Goal: Task Accomplishment & Management: Manage account settings

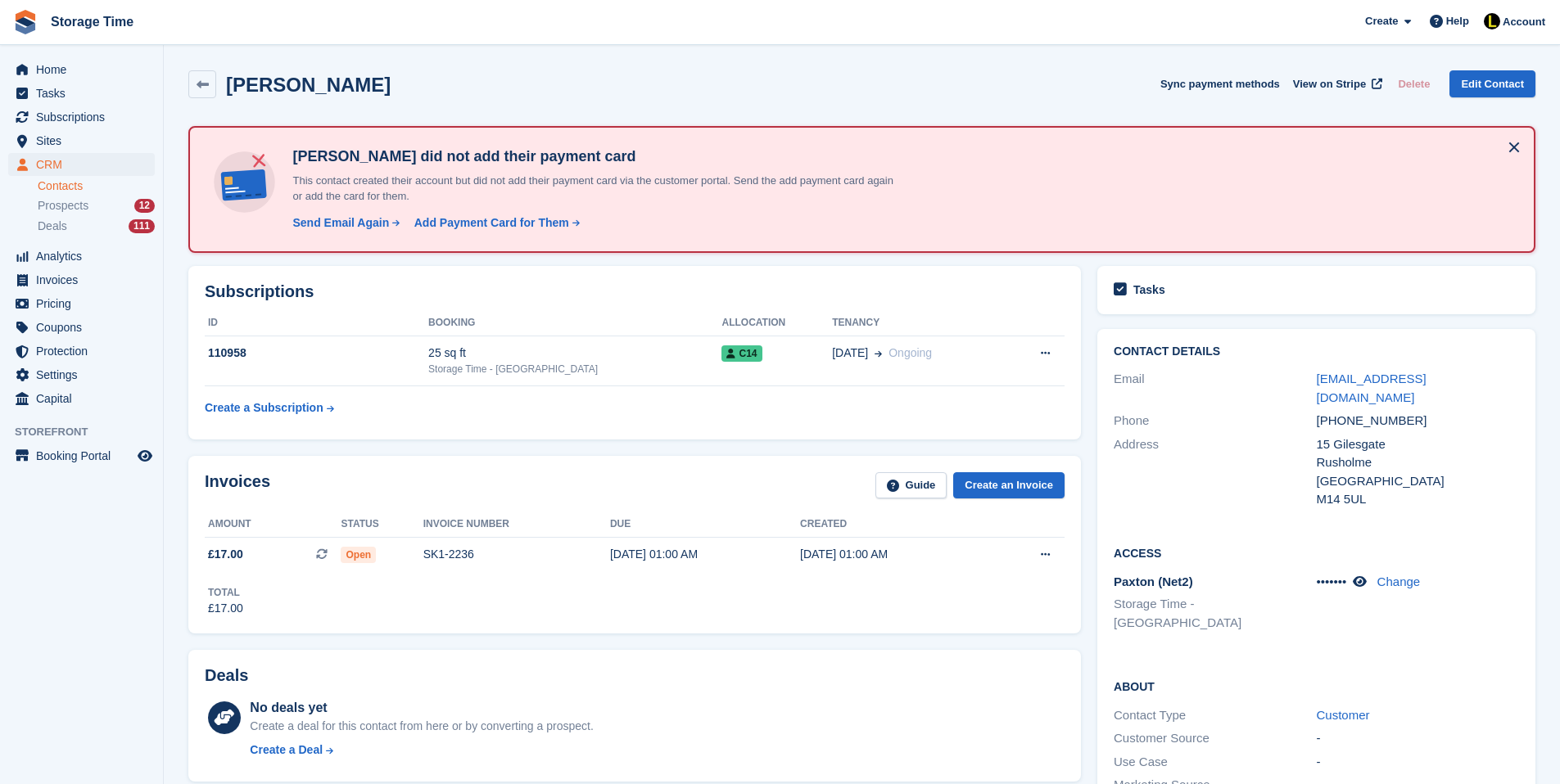
scroll to position [65, 0]
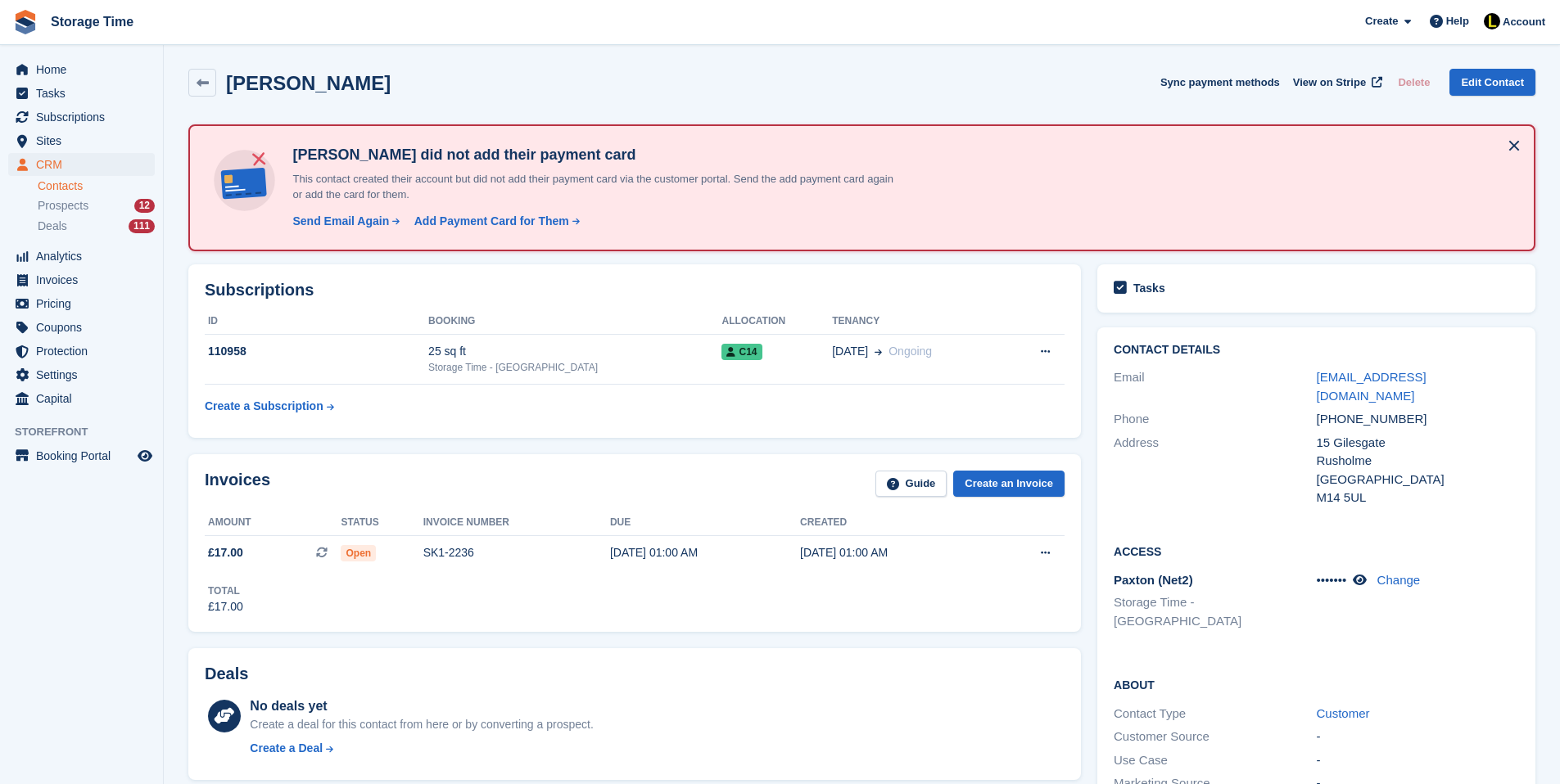
scroll to position [0, 0]
click at [1004, 486] on link "Create an Invoice" at bounding box center [1008, 485] width 111 height 27
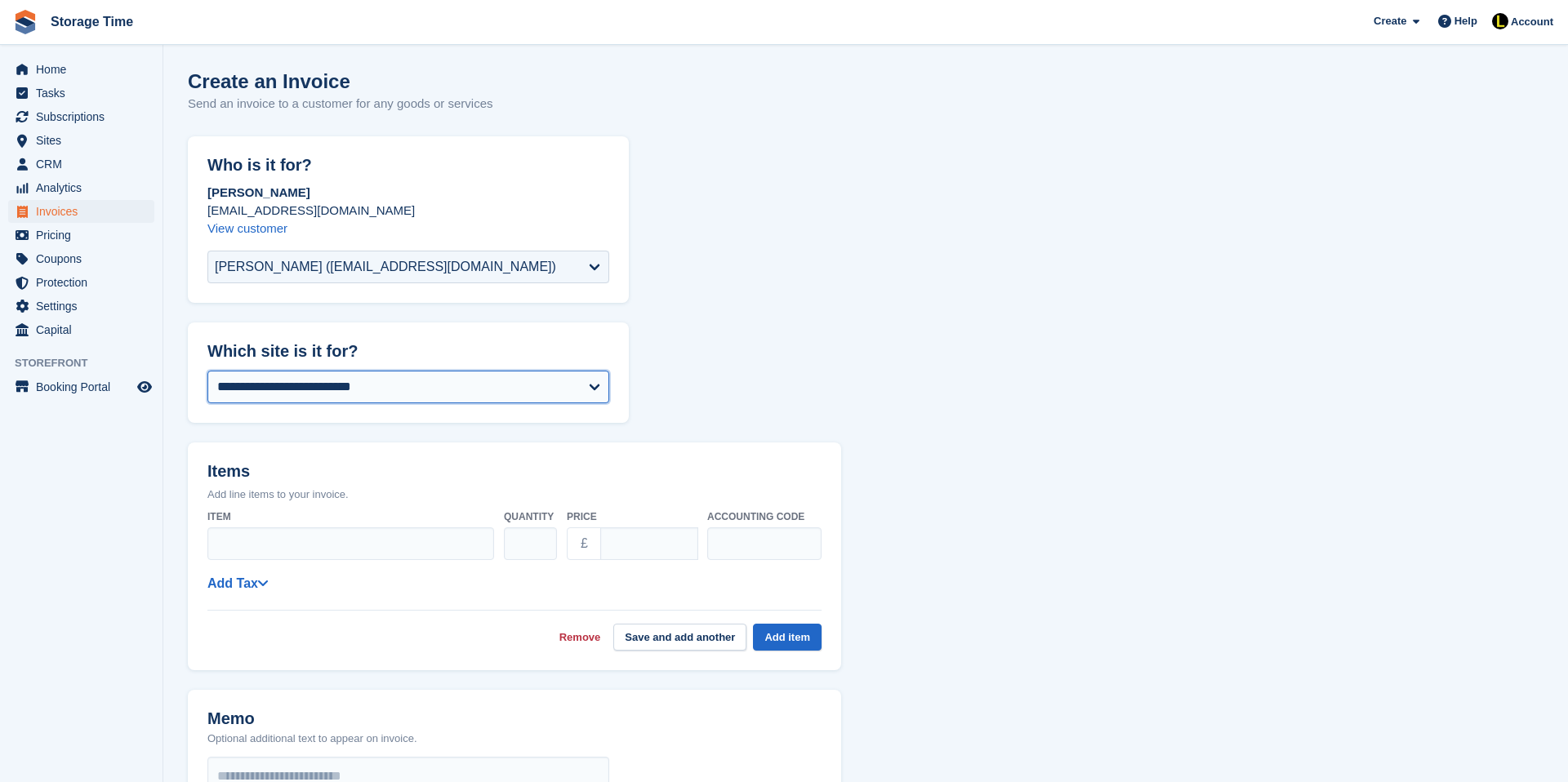
click at [336, 385] on select "**********" at bounding box center [408, 387] width 402 height 33
select select "****"
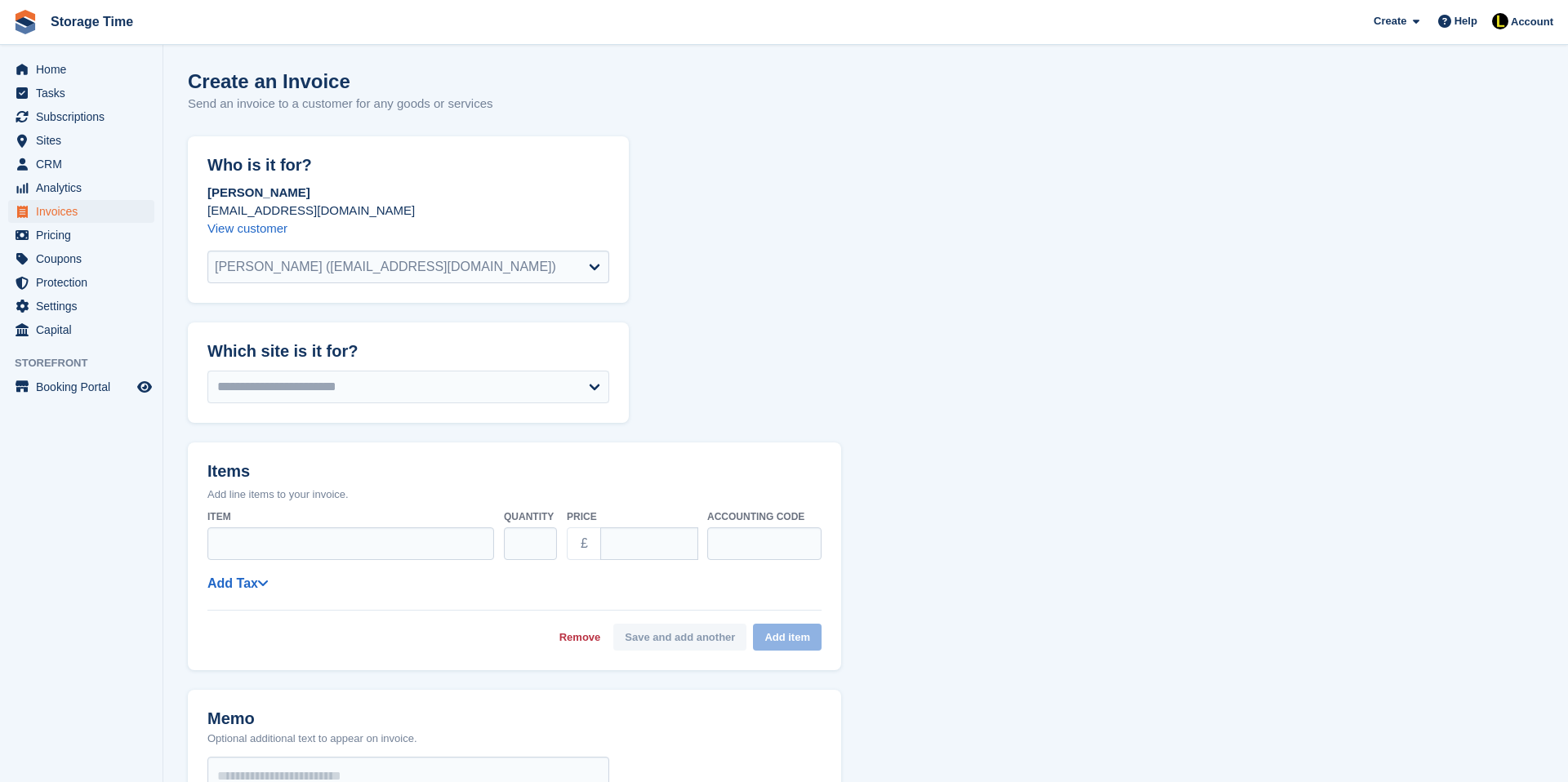
click at [335, 531] on input "Item" at bounding box center [350, 544] width 286 height 33
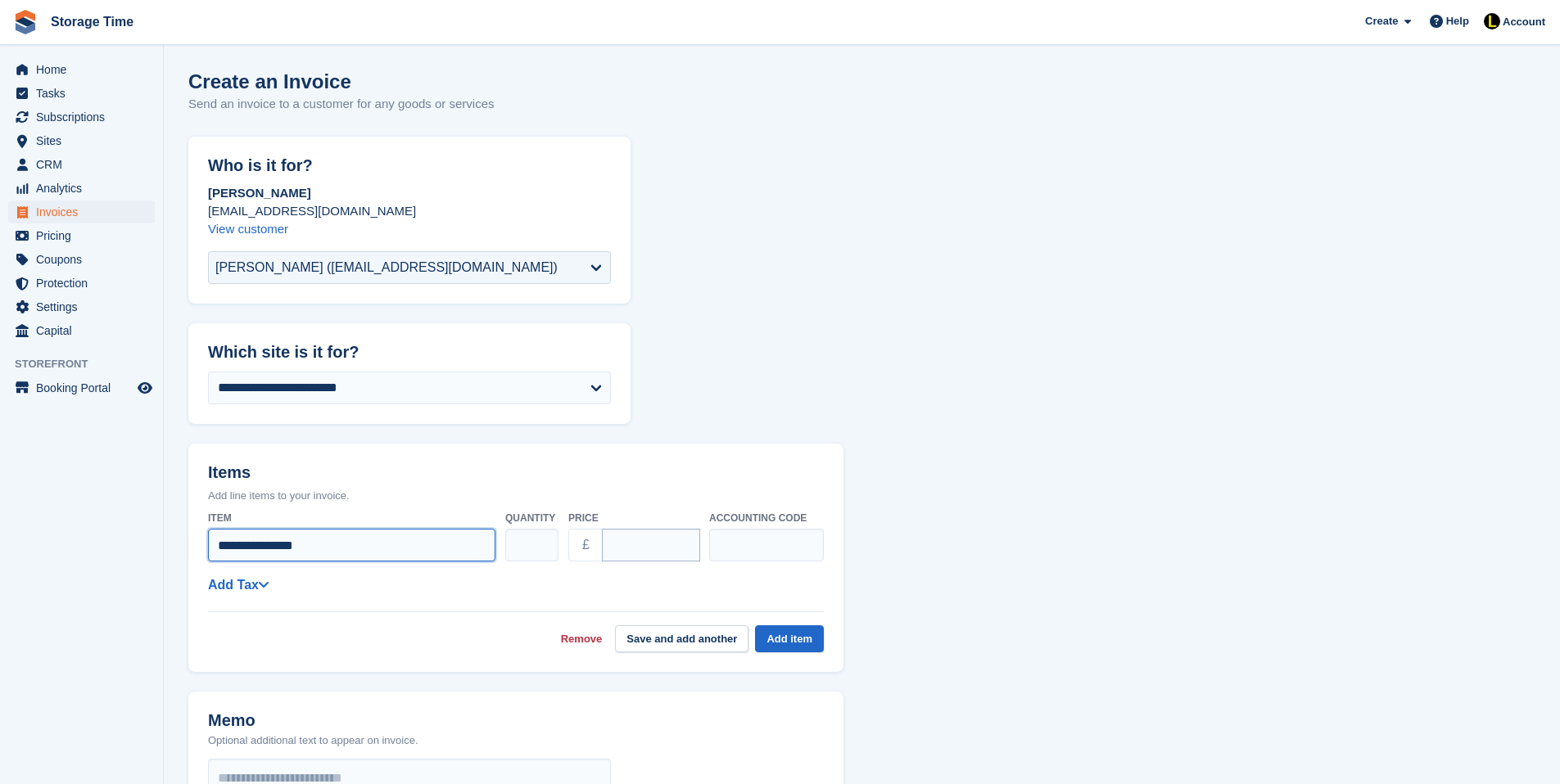
type input "**********"
drag, startPoint x: 646, startPoint y: 542, endPoint x: 598, endPoint y: 541, distance: 48.3
click at [598, 541] on div "£ ****" at bounding box center [633, 545] width 131 height 33
type input "**"
click at [806, 640] on button "Add item" at bounding box center [789, 638] width 69 height 27
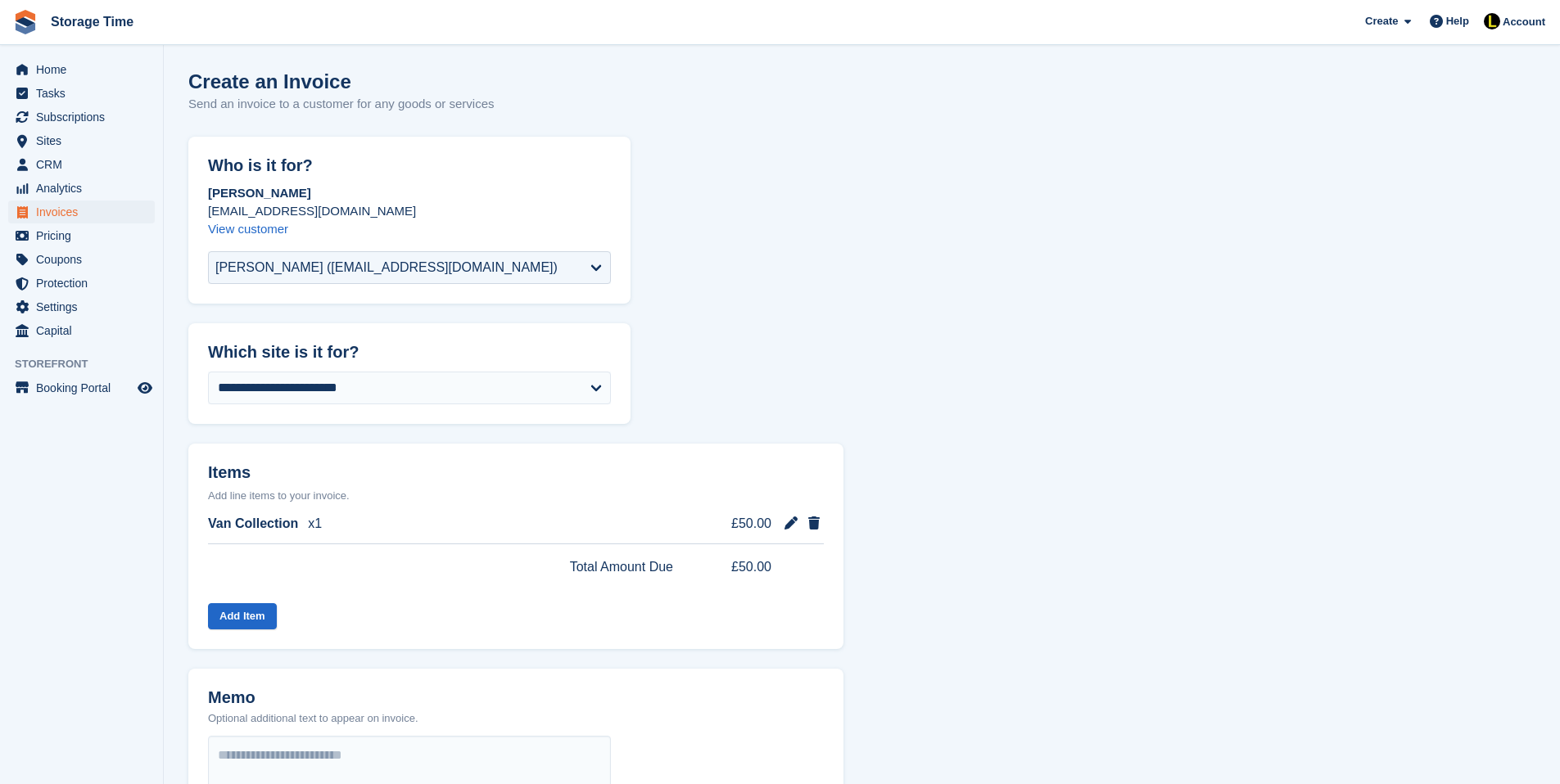
click at [893, 613] on form "**********" at bounding box center [861, 674] width 1347 height 1074
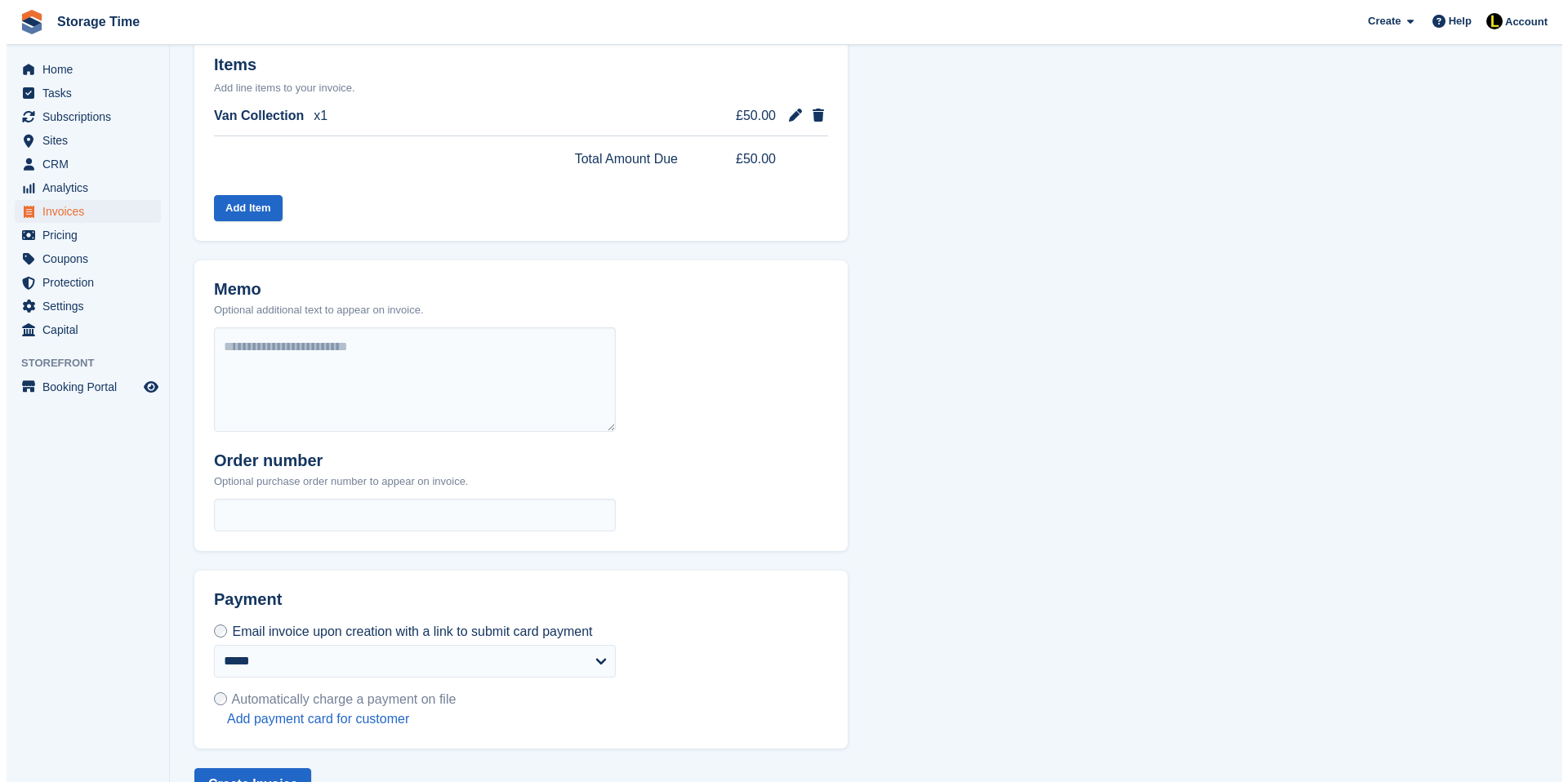
scroll to position [464, 0]
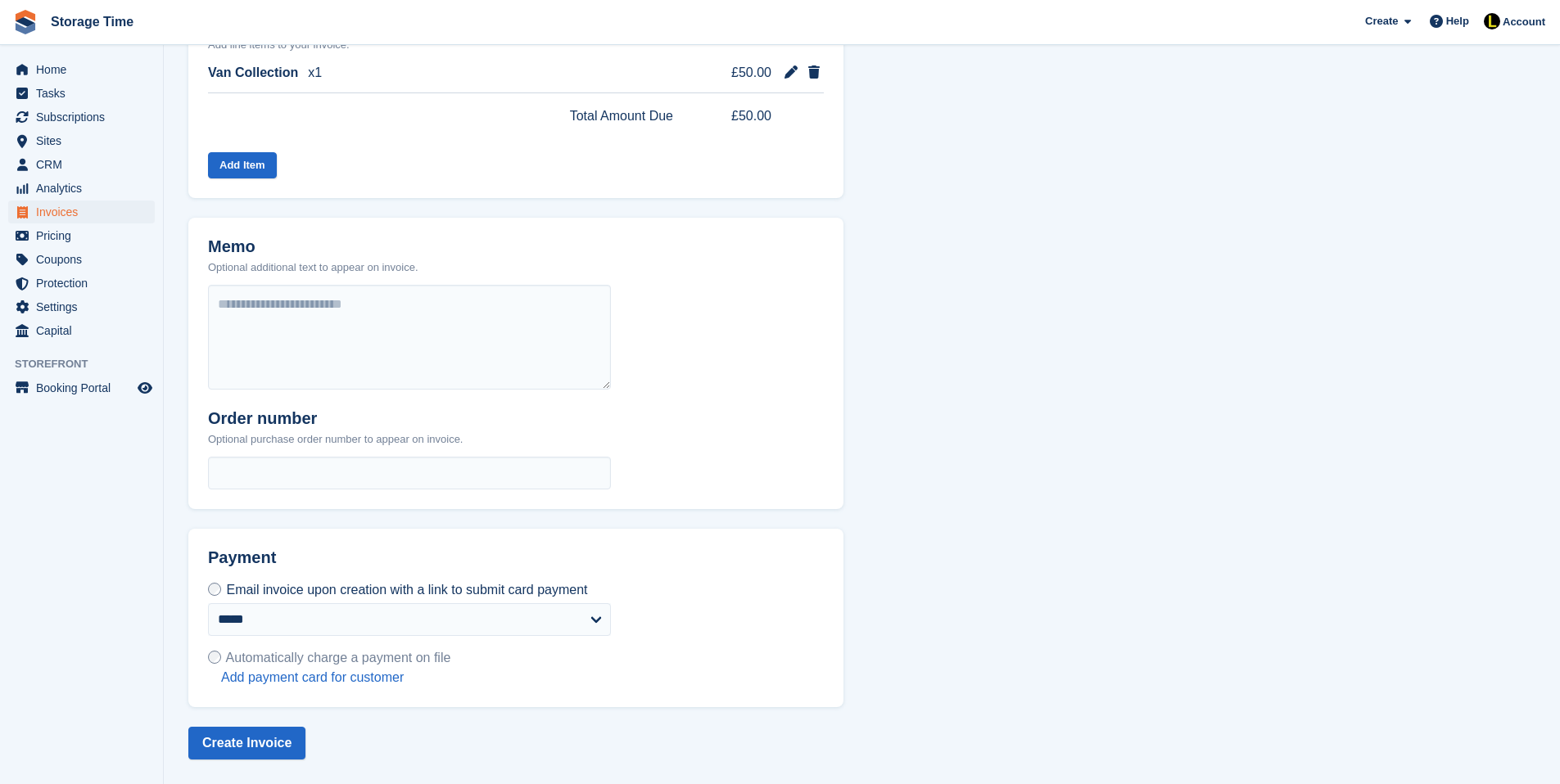
click at [261, 659] on span "Automatically charge a payment on file" at bounding box center [338, 658] width 225 height 14
click at [246, 745] on button "Create Invoice" at bounding box center [246, 743] width 117 height 33
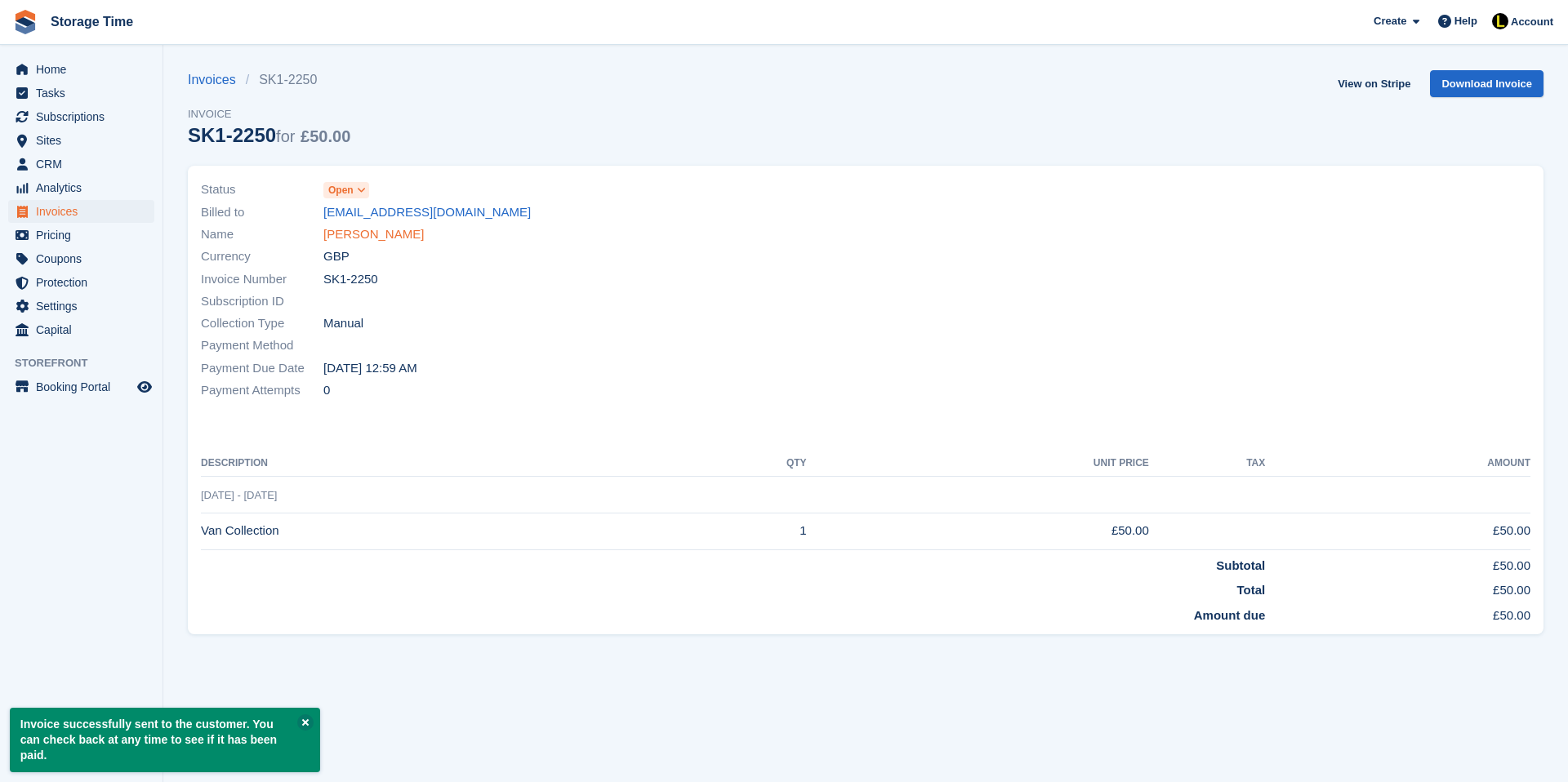
click at [389, 231] on link "[PERSON_NAME]" at bounding box center [373, 234] width 101 height 19
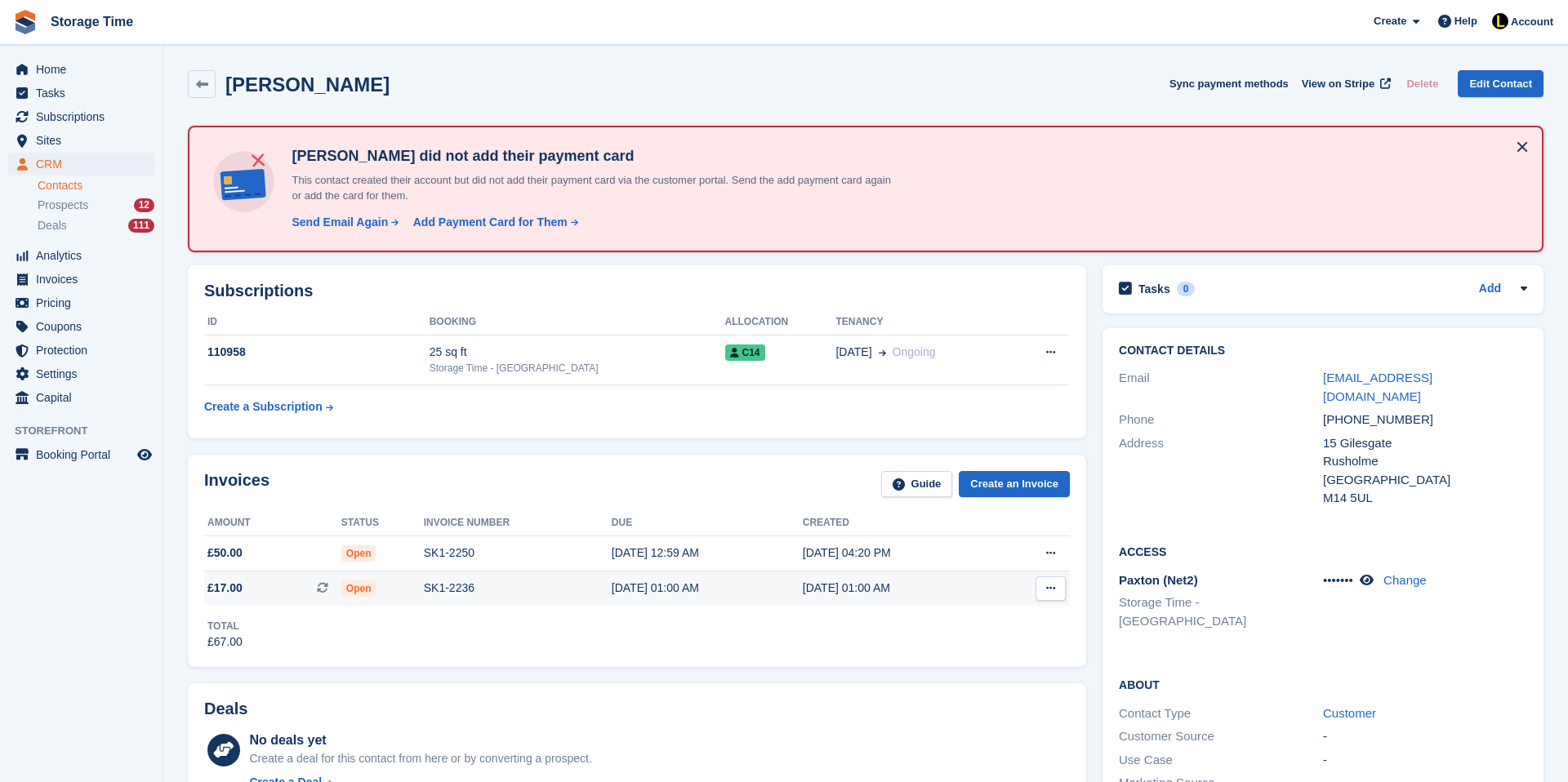
click at [489, 590] on div "SK1-2236" at bounding box center [518, 587] width 188 height 17
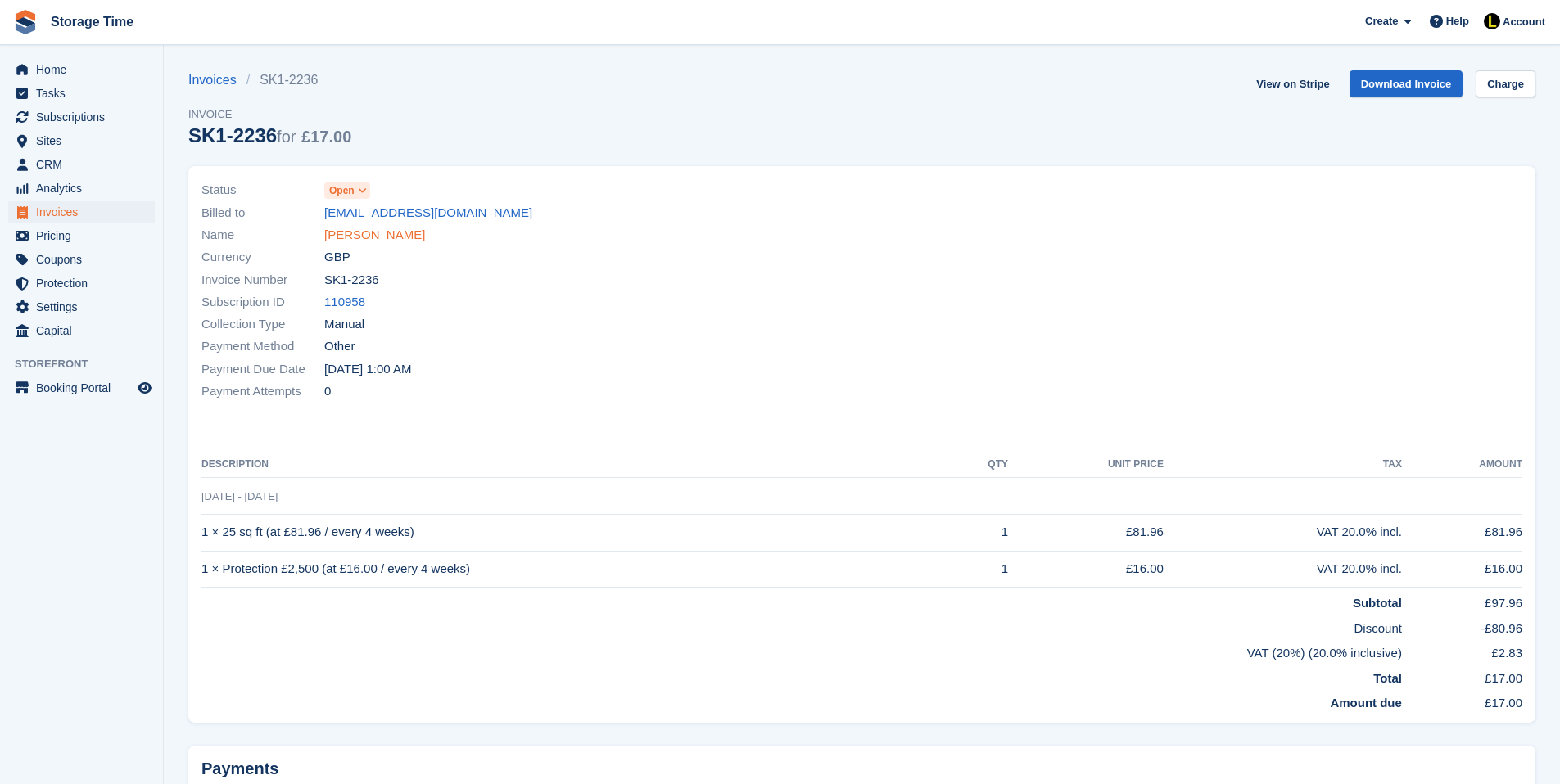
click at [349, 239] on link "[PERSON_NAME]" at bounding box center [374, 235] width 101 height 19
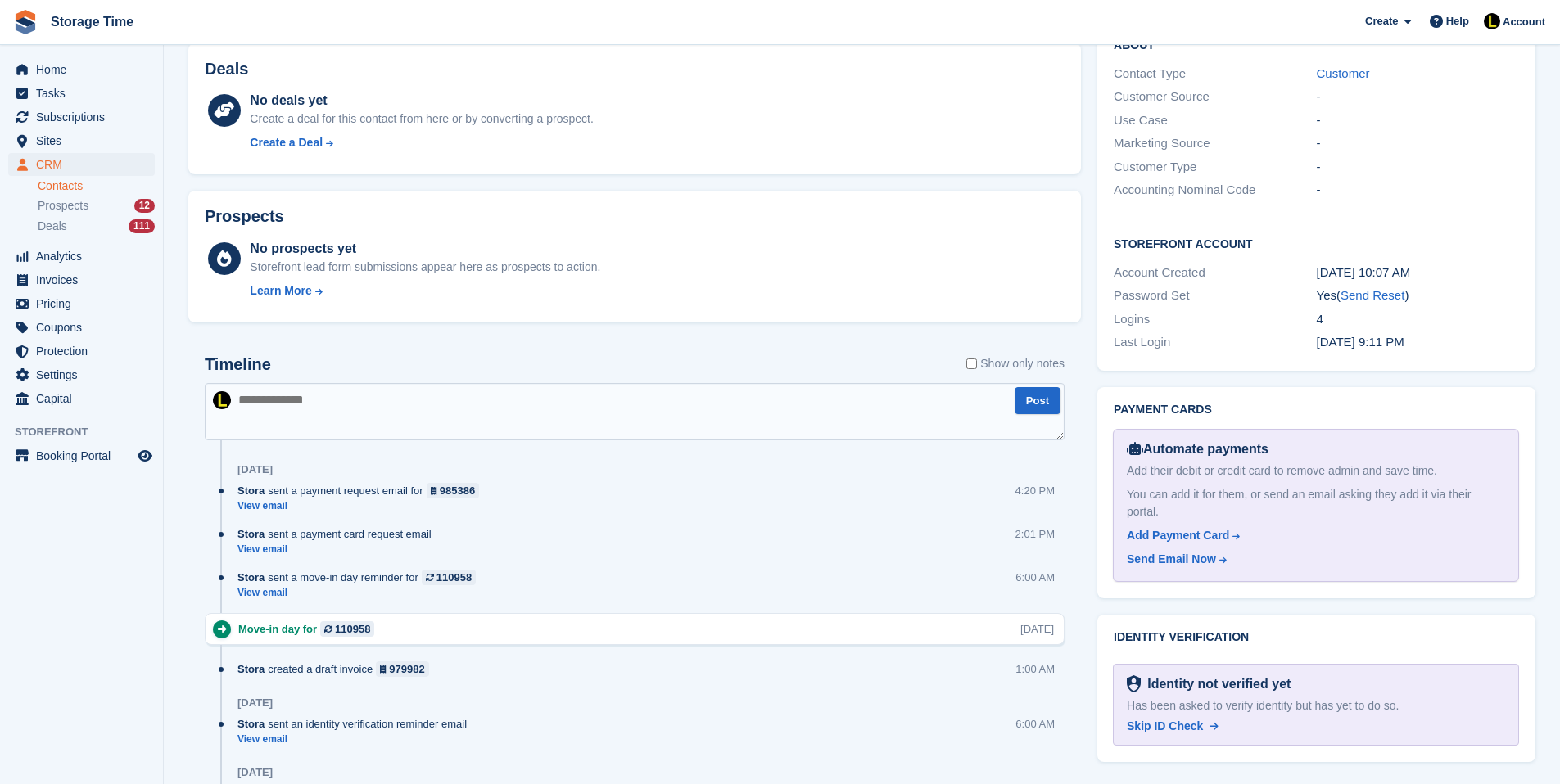
scroll to position [655, 0]
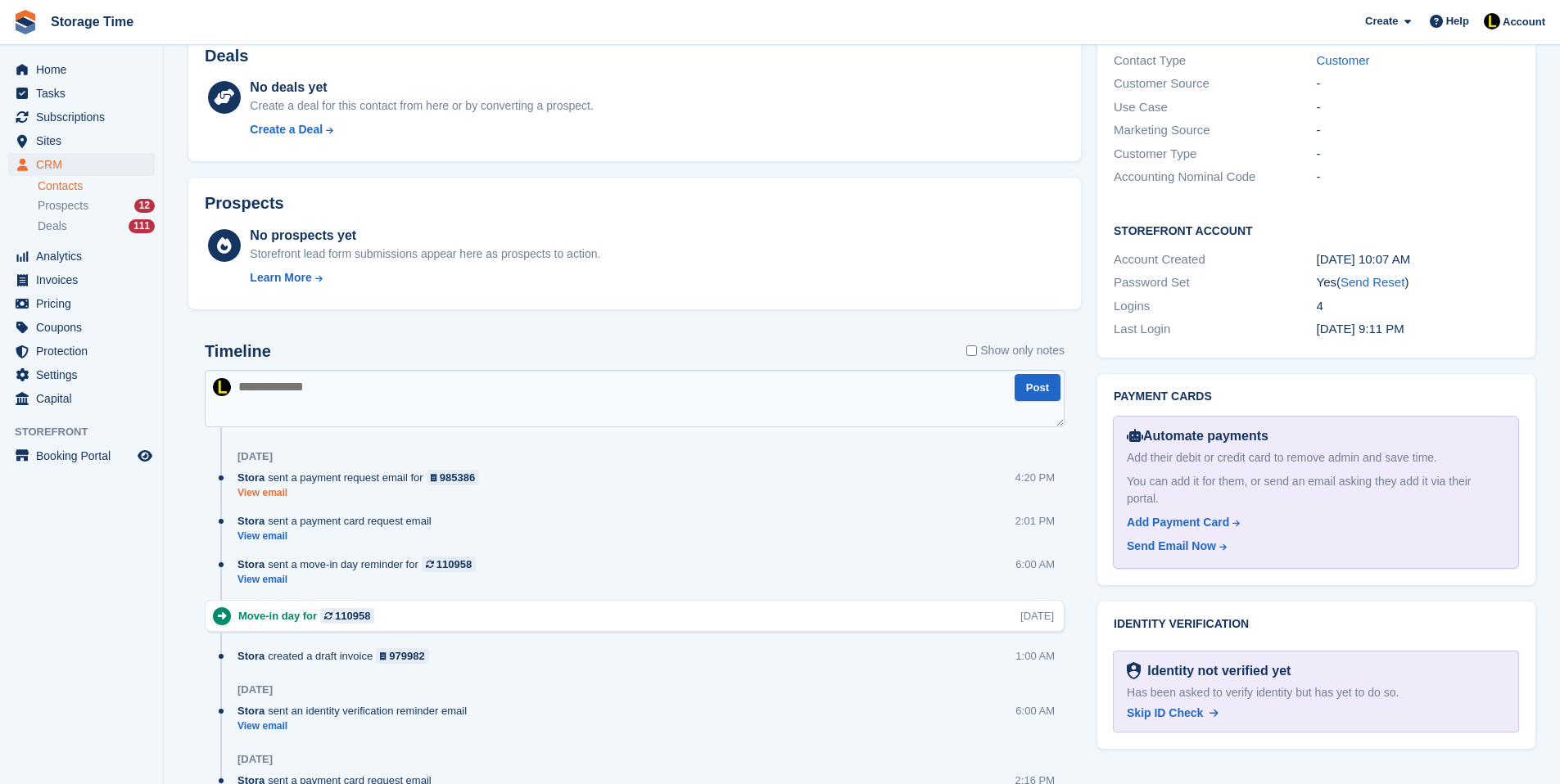
click at [290, 491] on link "View email" at bounding box center [362, 493] width 250 height 14
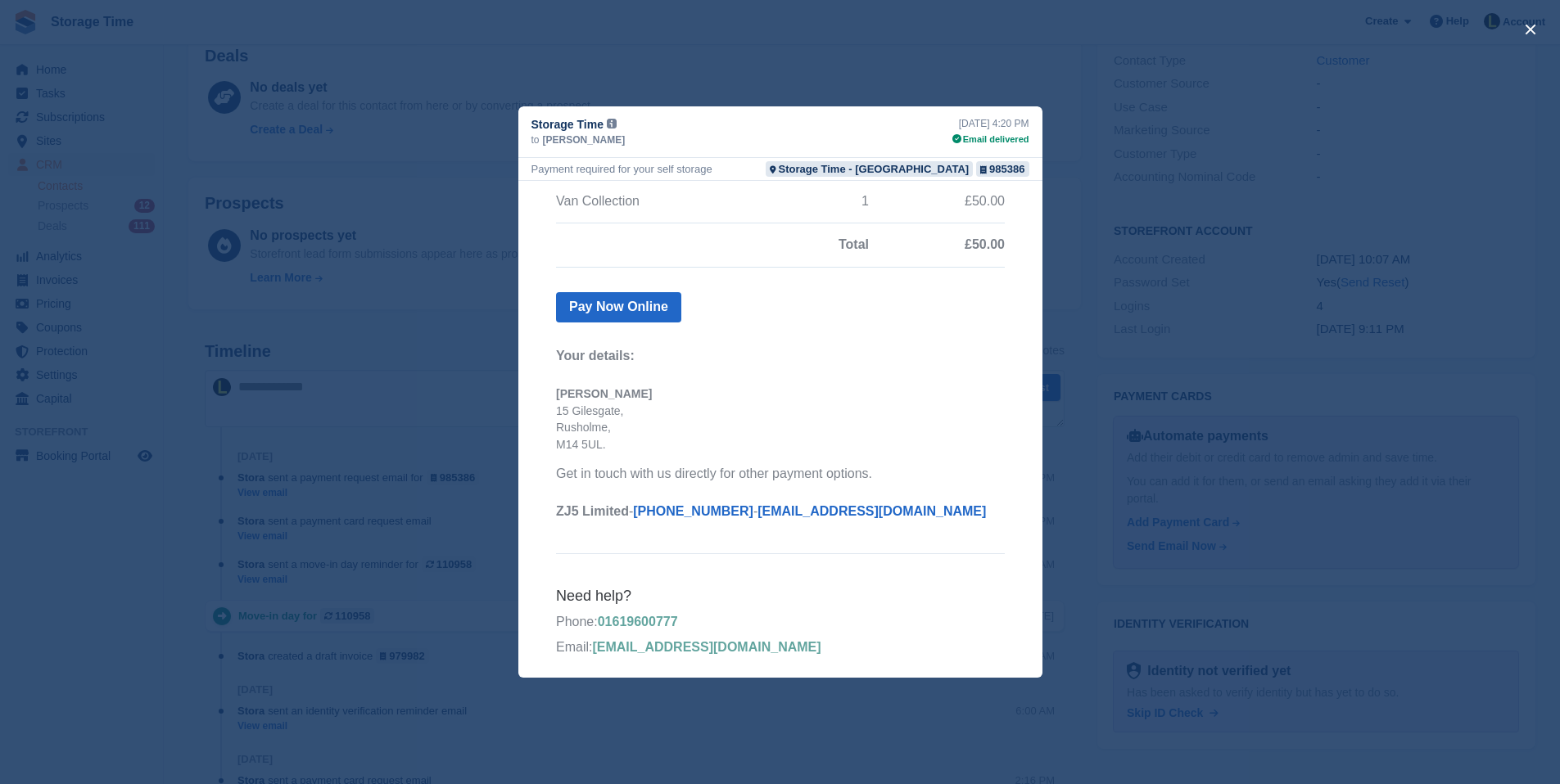
scroll to position [280, 0]
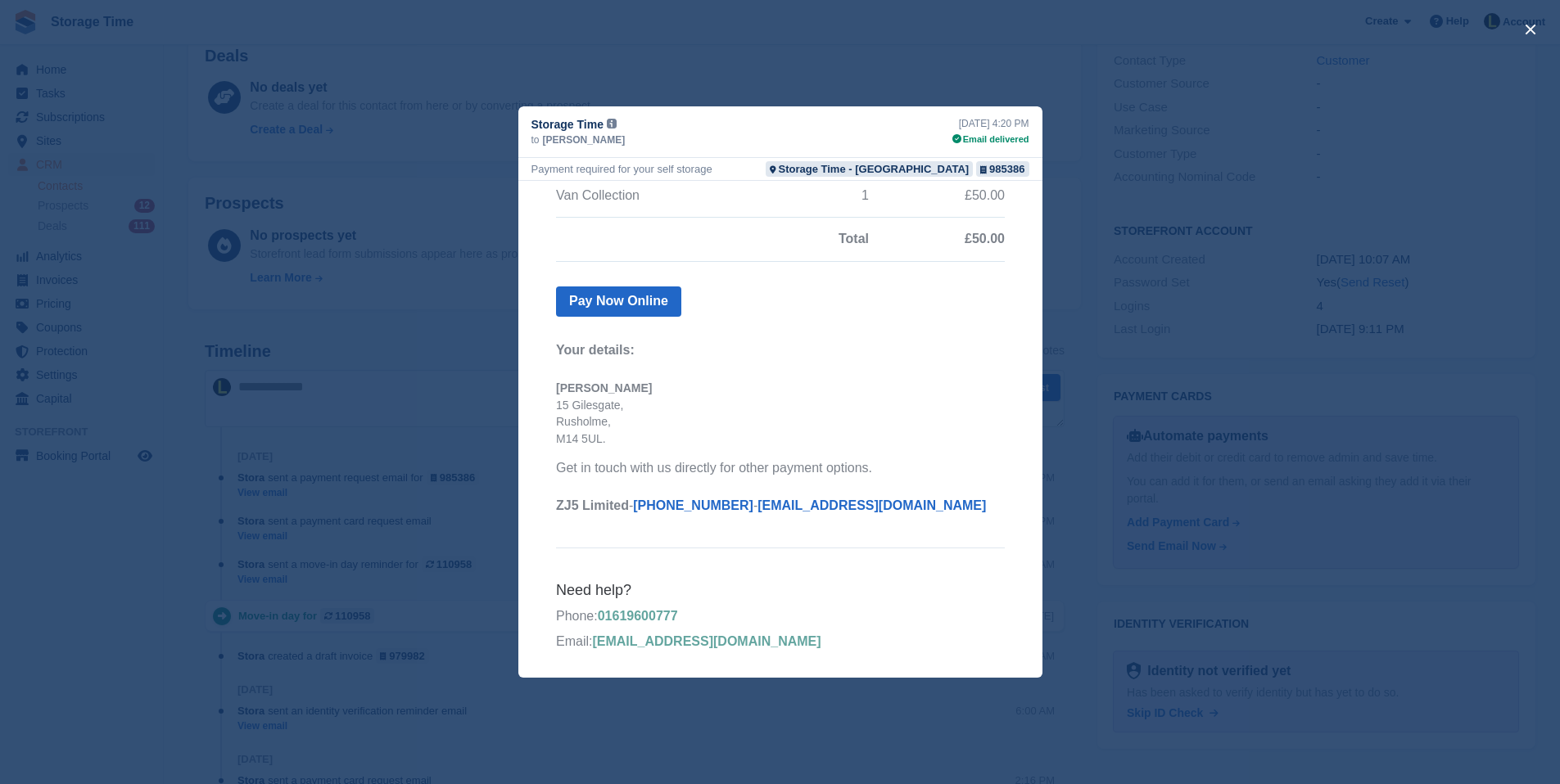
click at [479, 373] on div "close" at bounding box center [780, 392] width 1560 height 784
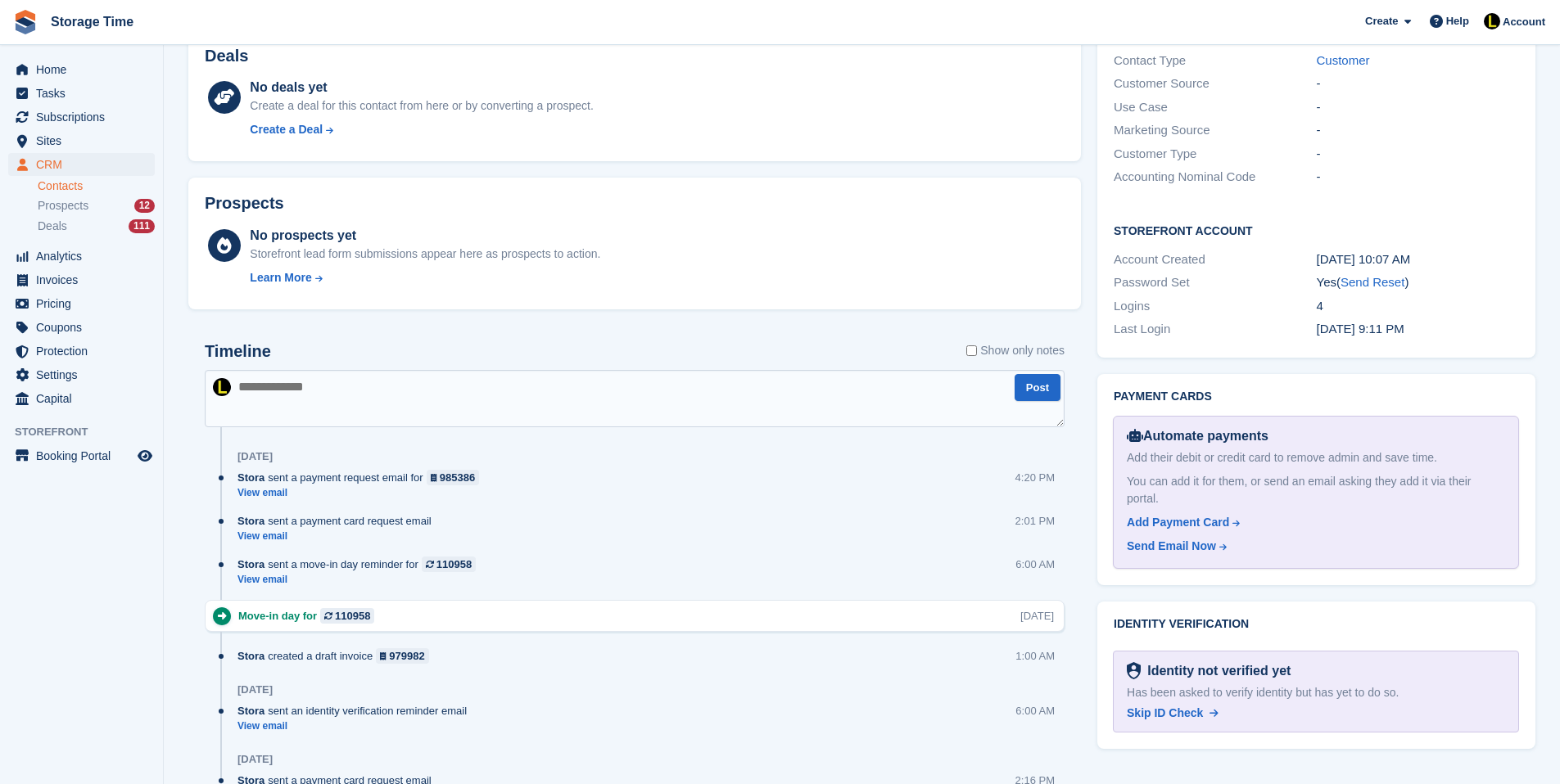
scroll to position [0, 0]
click at [1179, 707] on span "Skip ID Check" at bounding box center [1165, 713] width 76 height 13
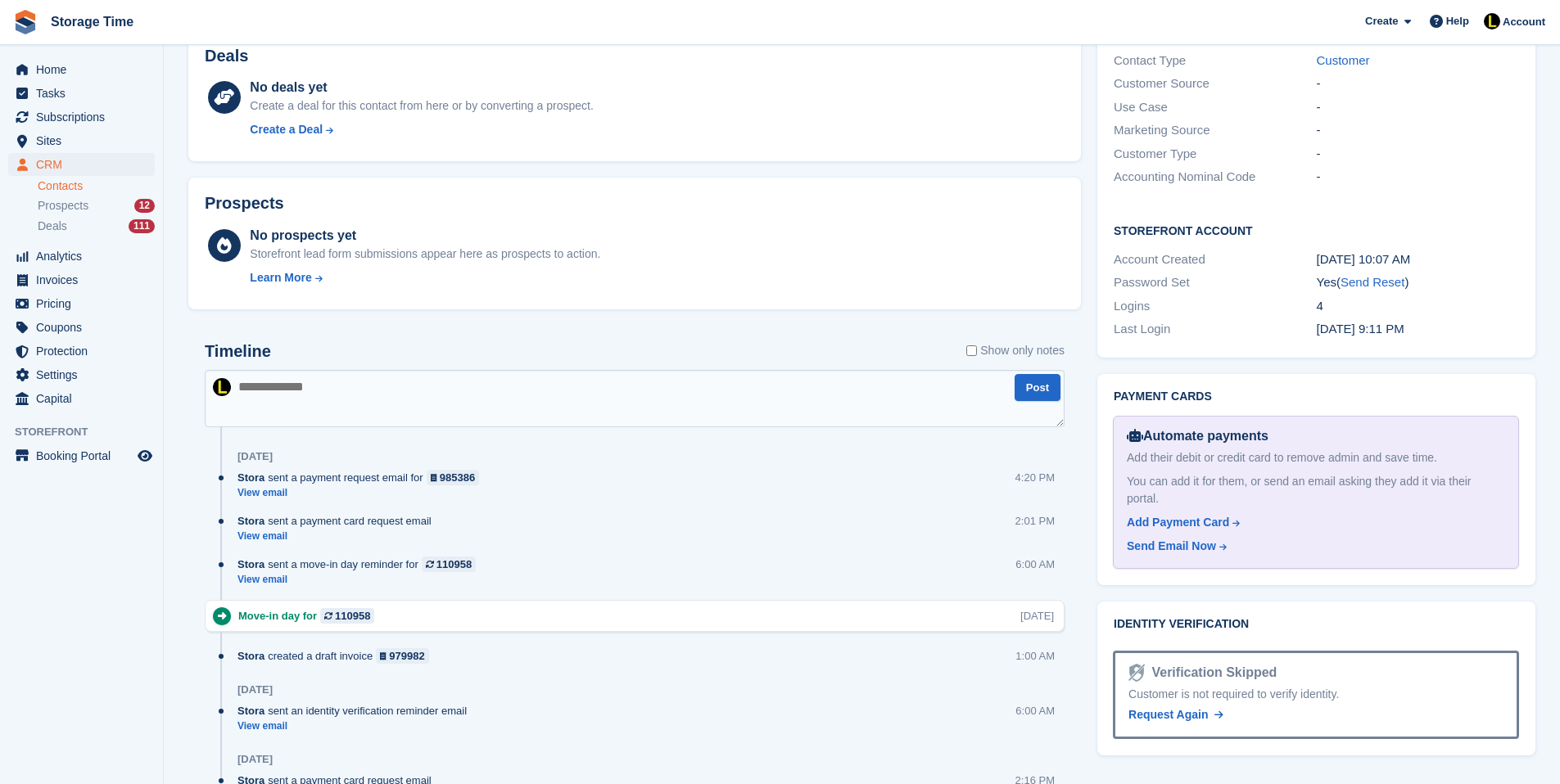
click at [490, 421] on textarea at bounding box center [635, 398] width 860 height 57
type textarea "**********"
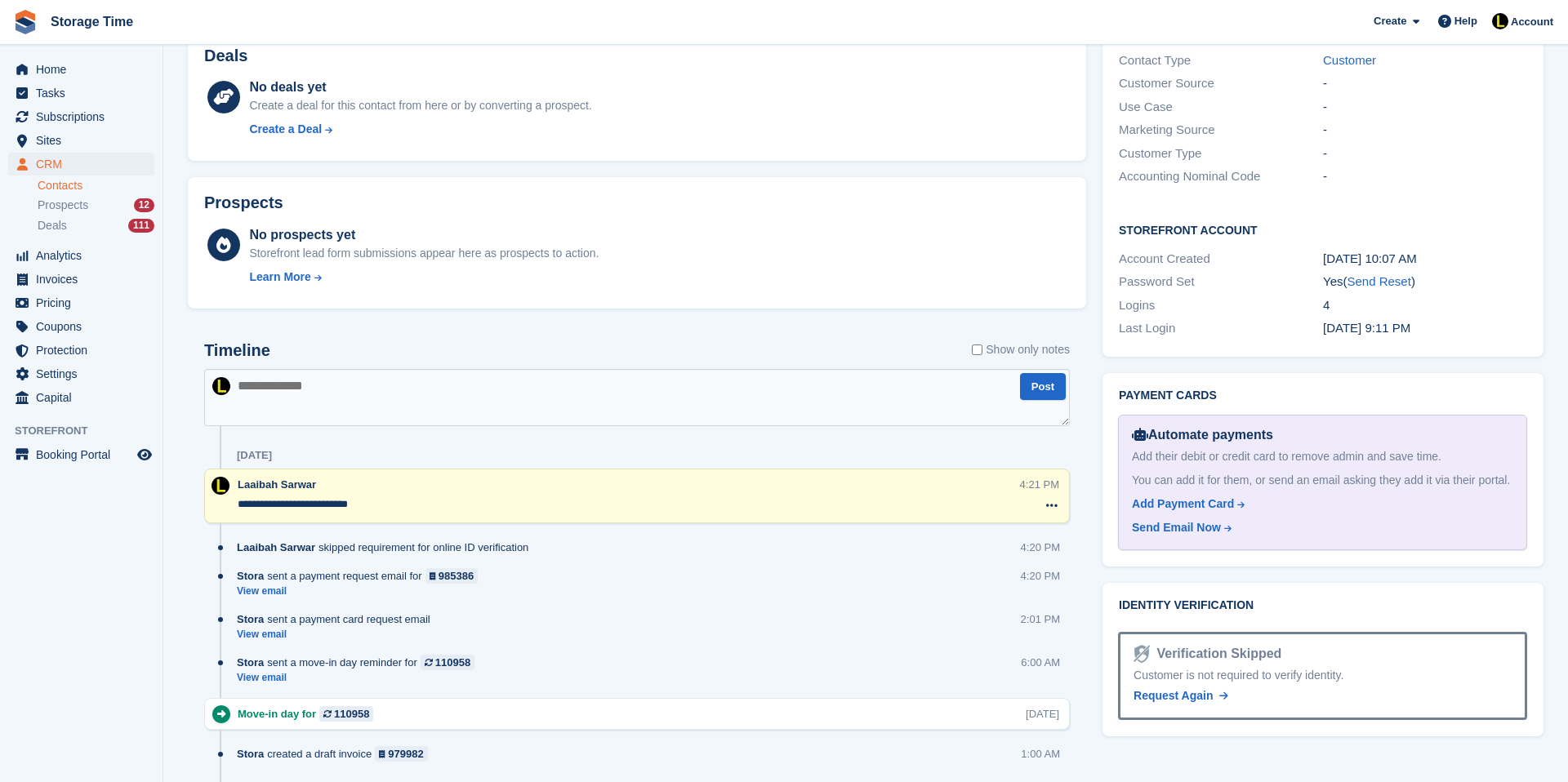
click at [452, 513] on textarea "**********" at bounding box center [627, 505] width 781 height 16
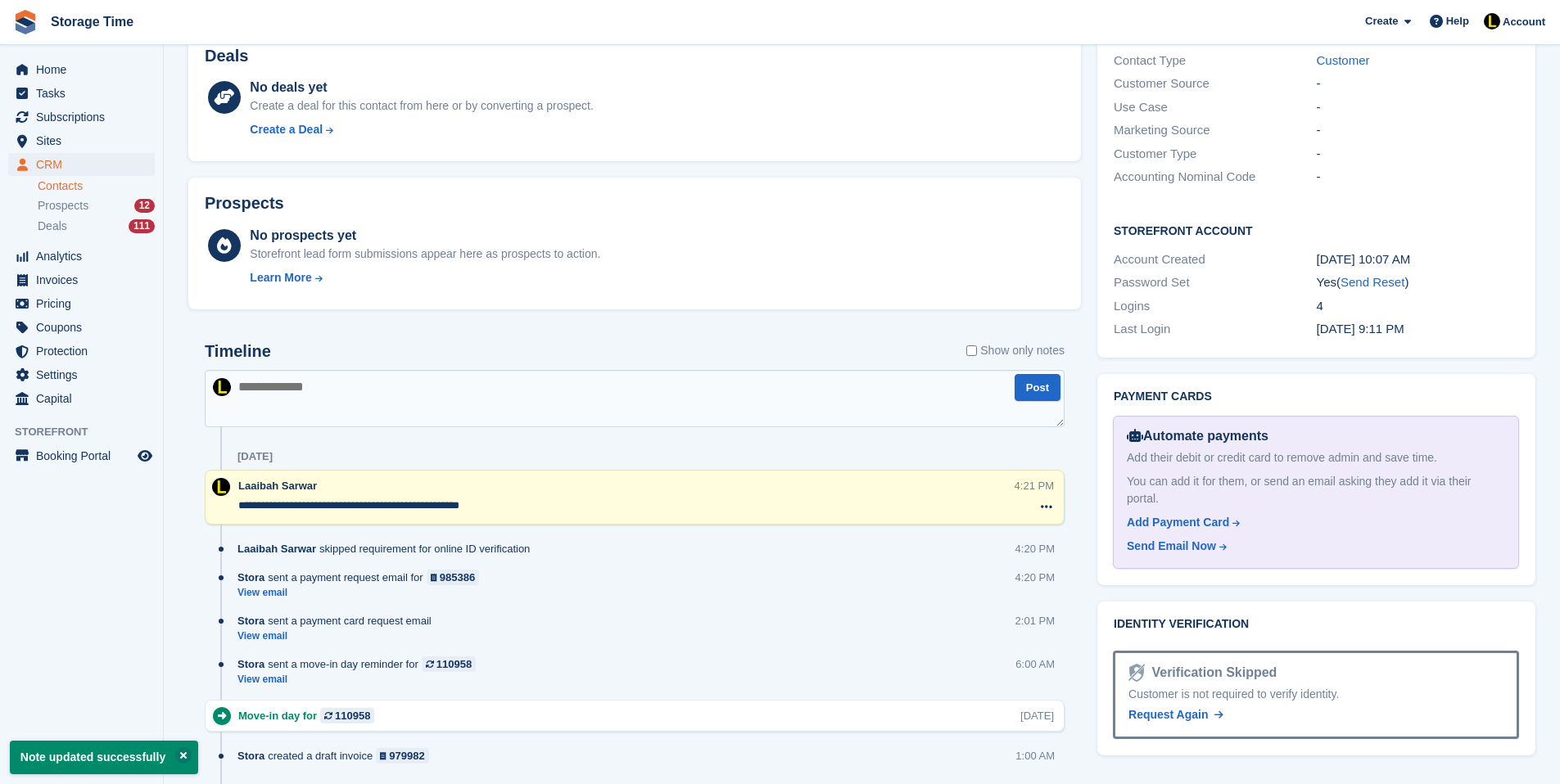
type textarea "**********"
click at [628, 580] on div "Stora sent a payment request email for 985386 View email 4:20 PM" at bounding box center [650, 591] width 827 height 43
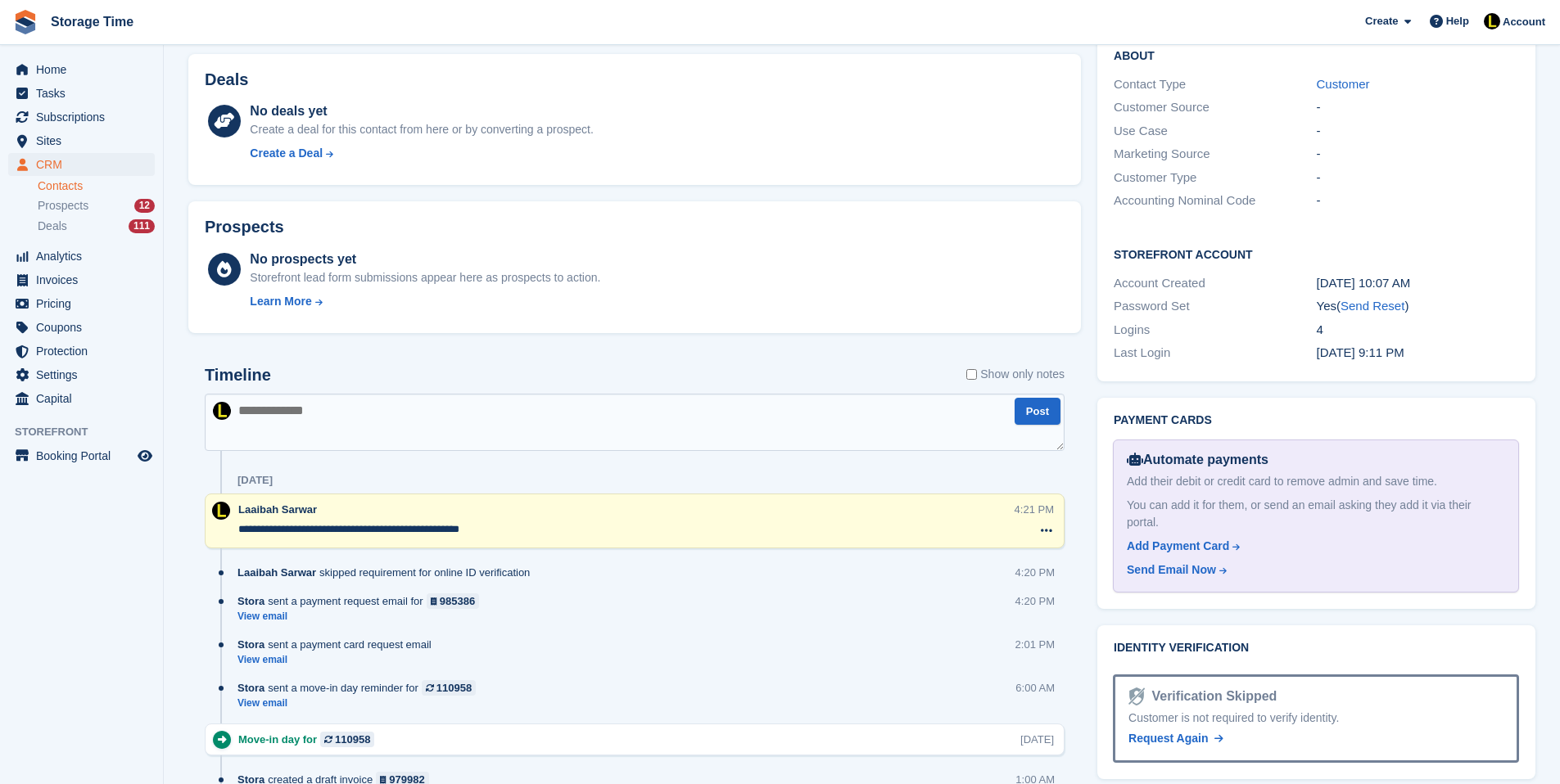
scroll to position [622, 0]
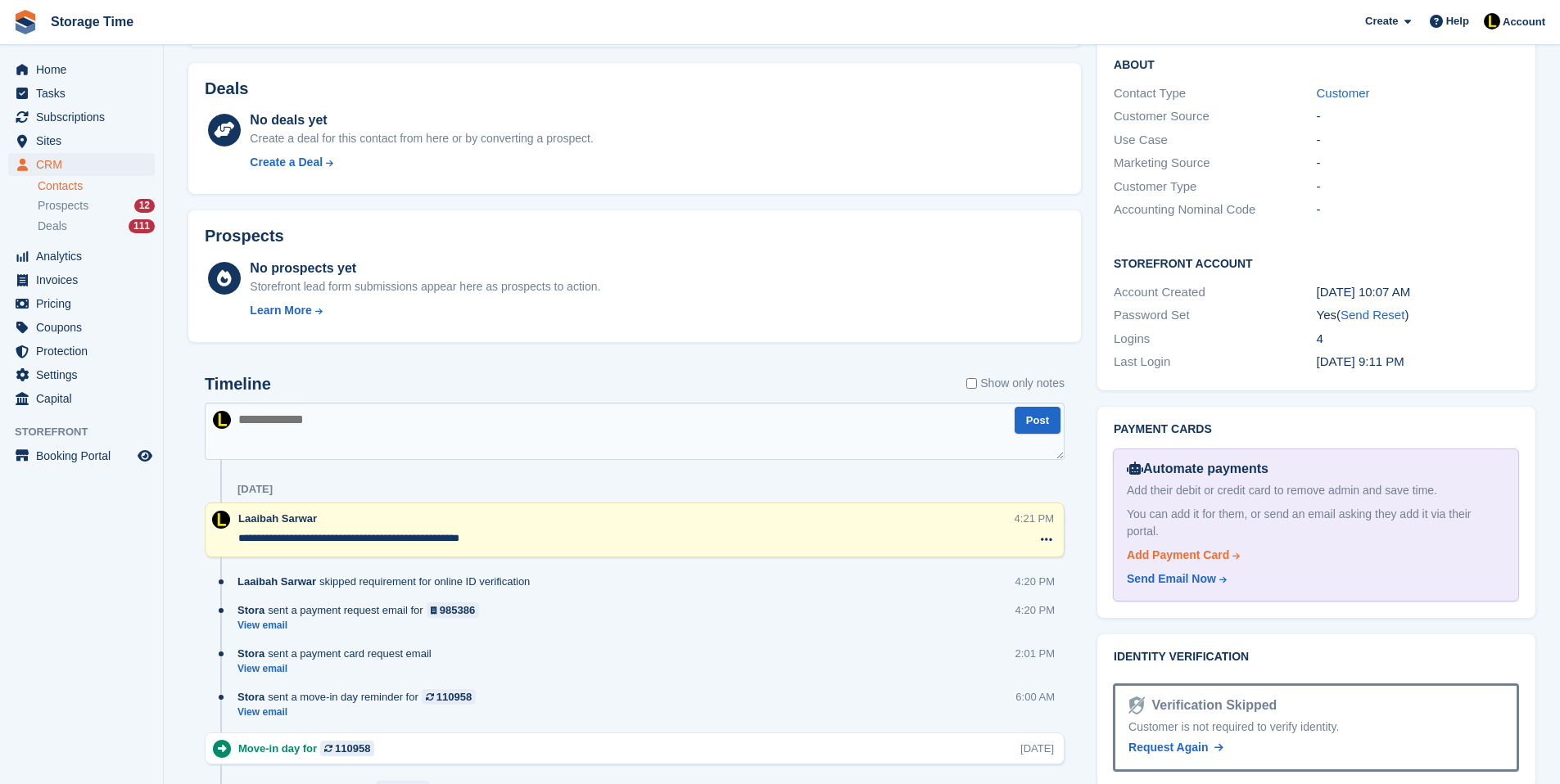
click at [1288, 547] on link "Add Payment Card" at bounding box center [1313, 555] width 372 height 17
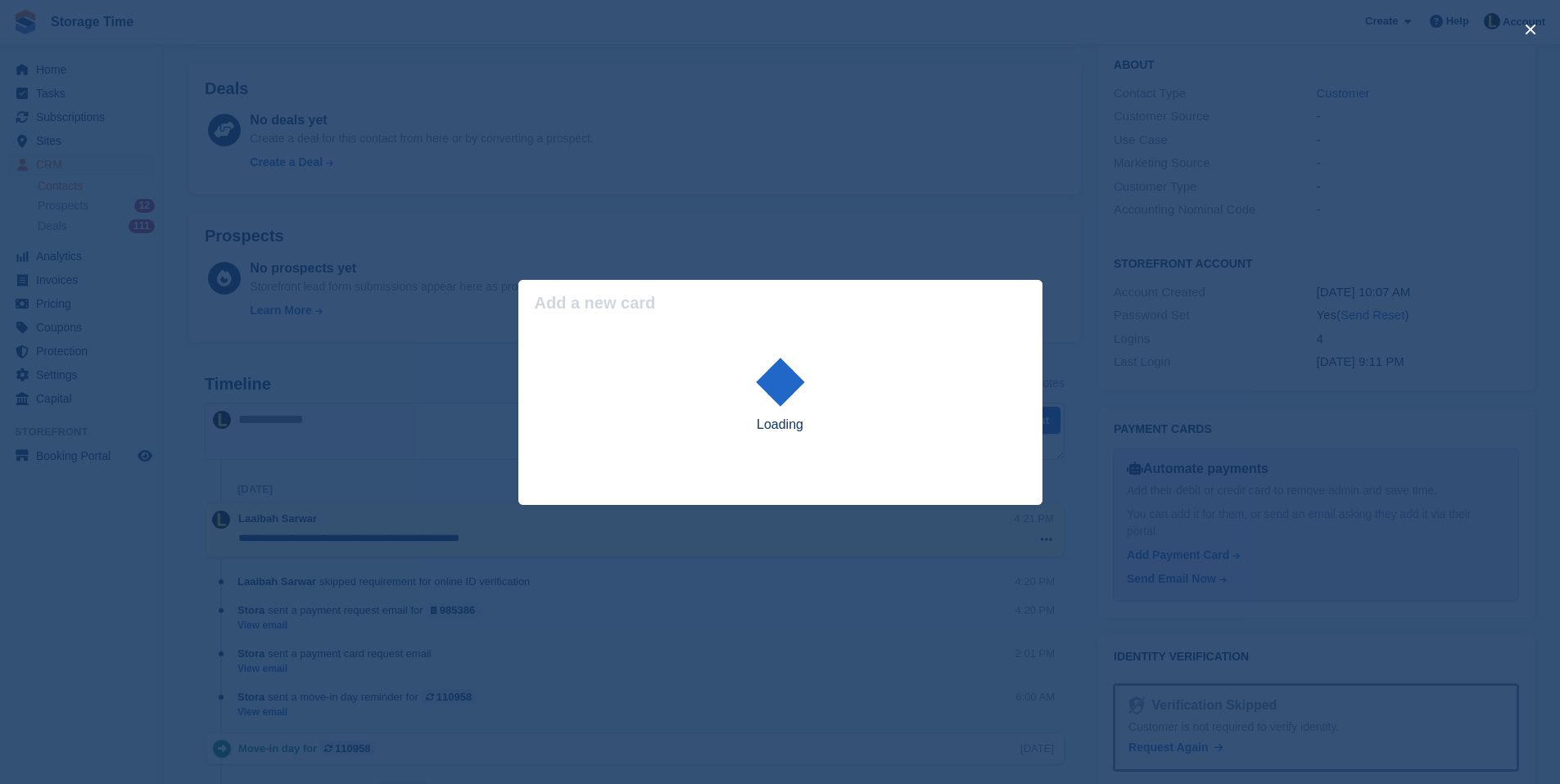
click at [1036, 246] on div "close" at bounding box center [780, 392] width 1560 height 784
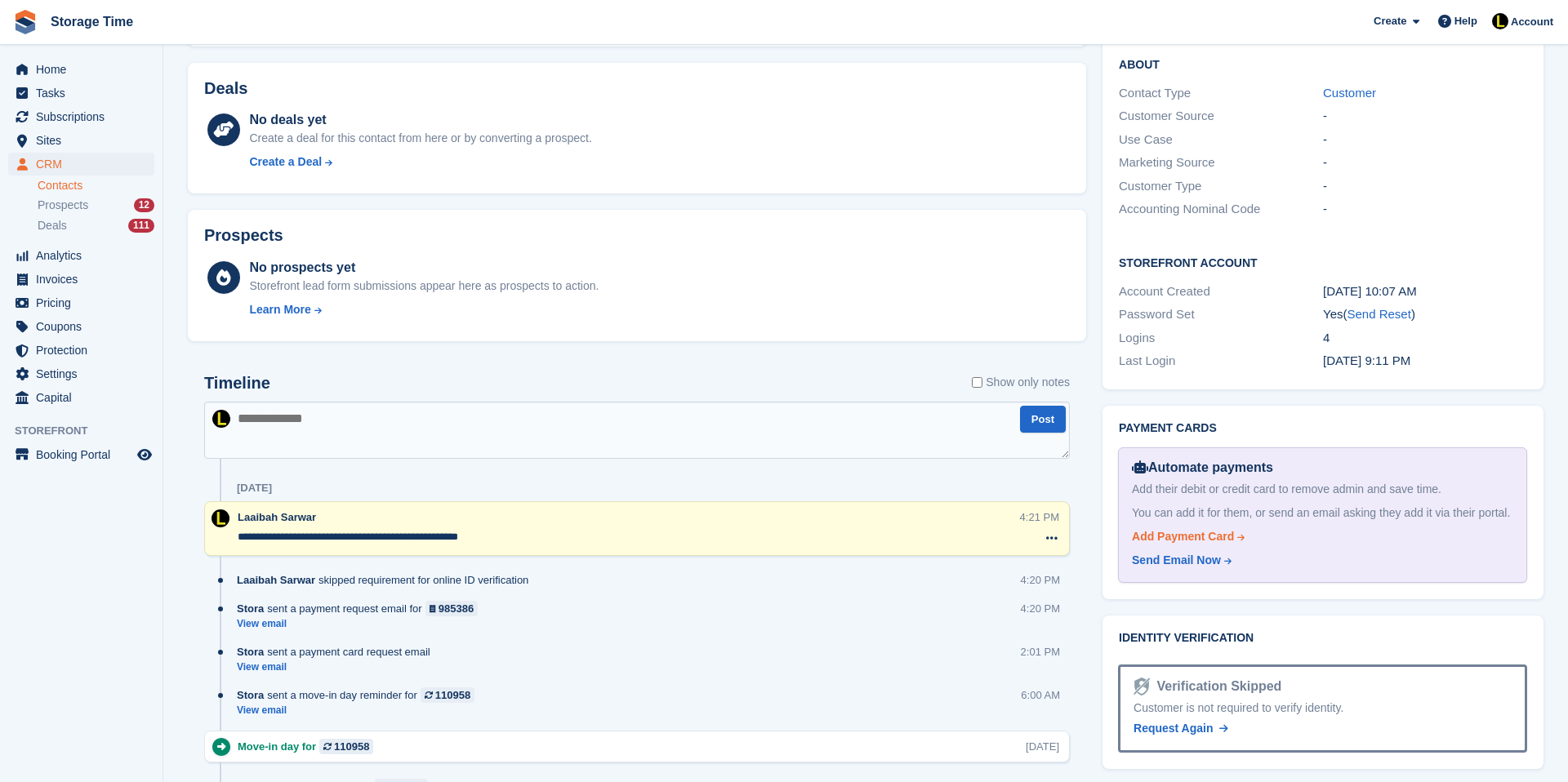
click at [1224, 529] on div "Add Payment Card" at bounding box center [1183, 537] width 102 height 17
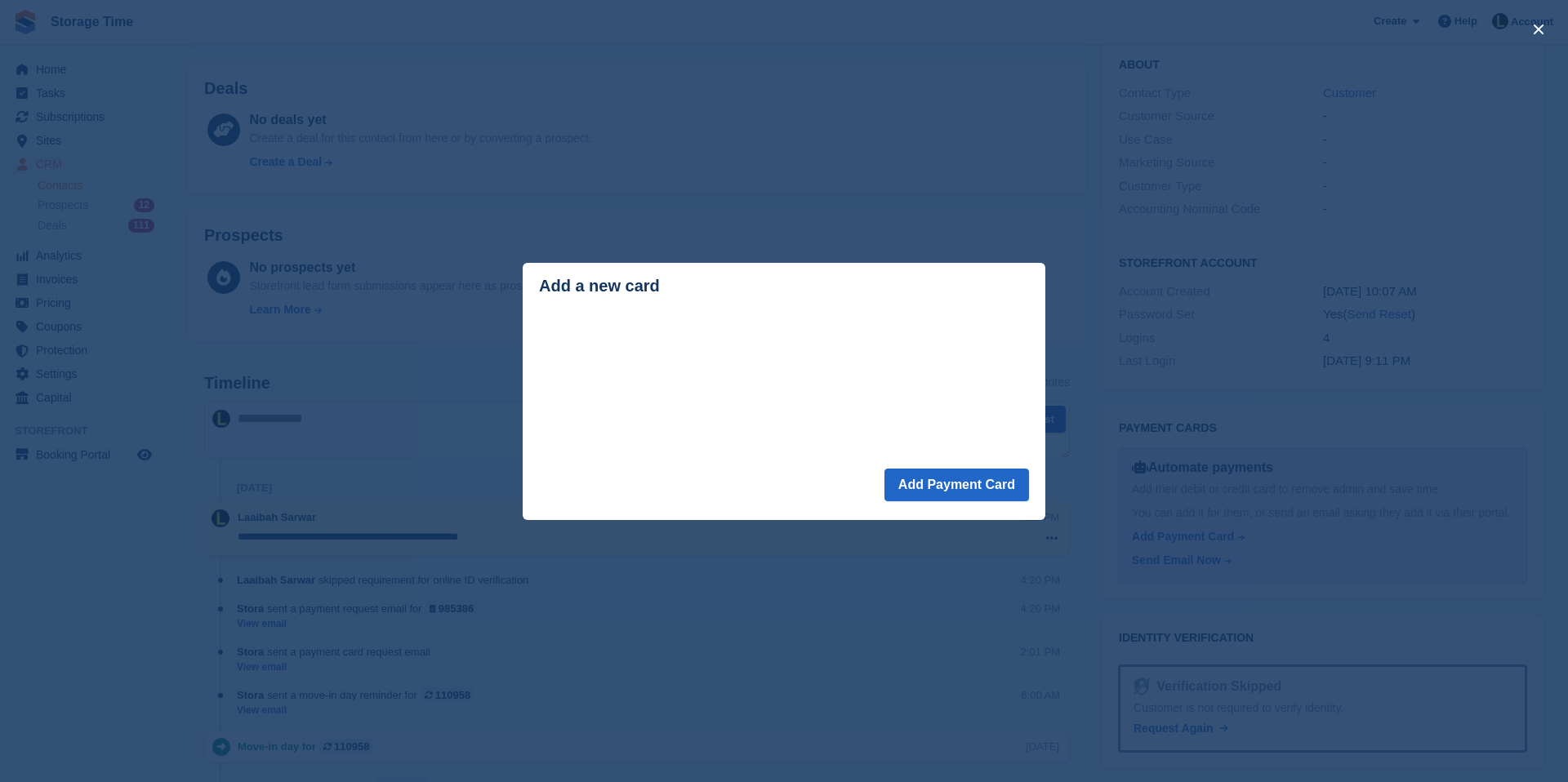
click at [759, 259] on div "close" at bounding box center [784, 391] width 1568 height 782
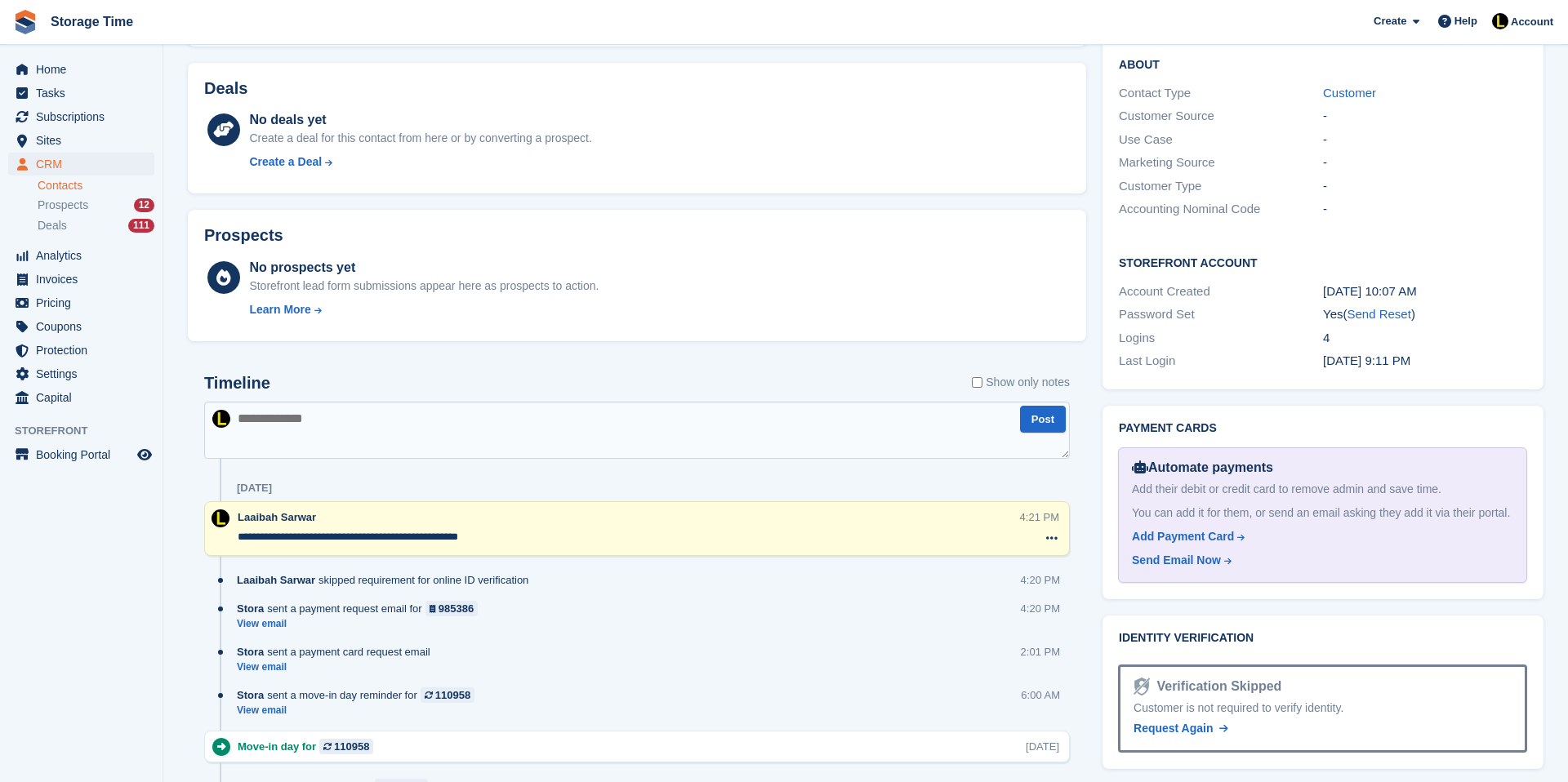
click at [1177, 507] on div "Automate payments Add their debit or credit card to remove admin and save time.…" at bounding box center [1323, 516] width 409 height 136
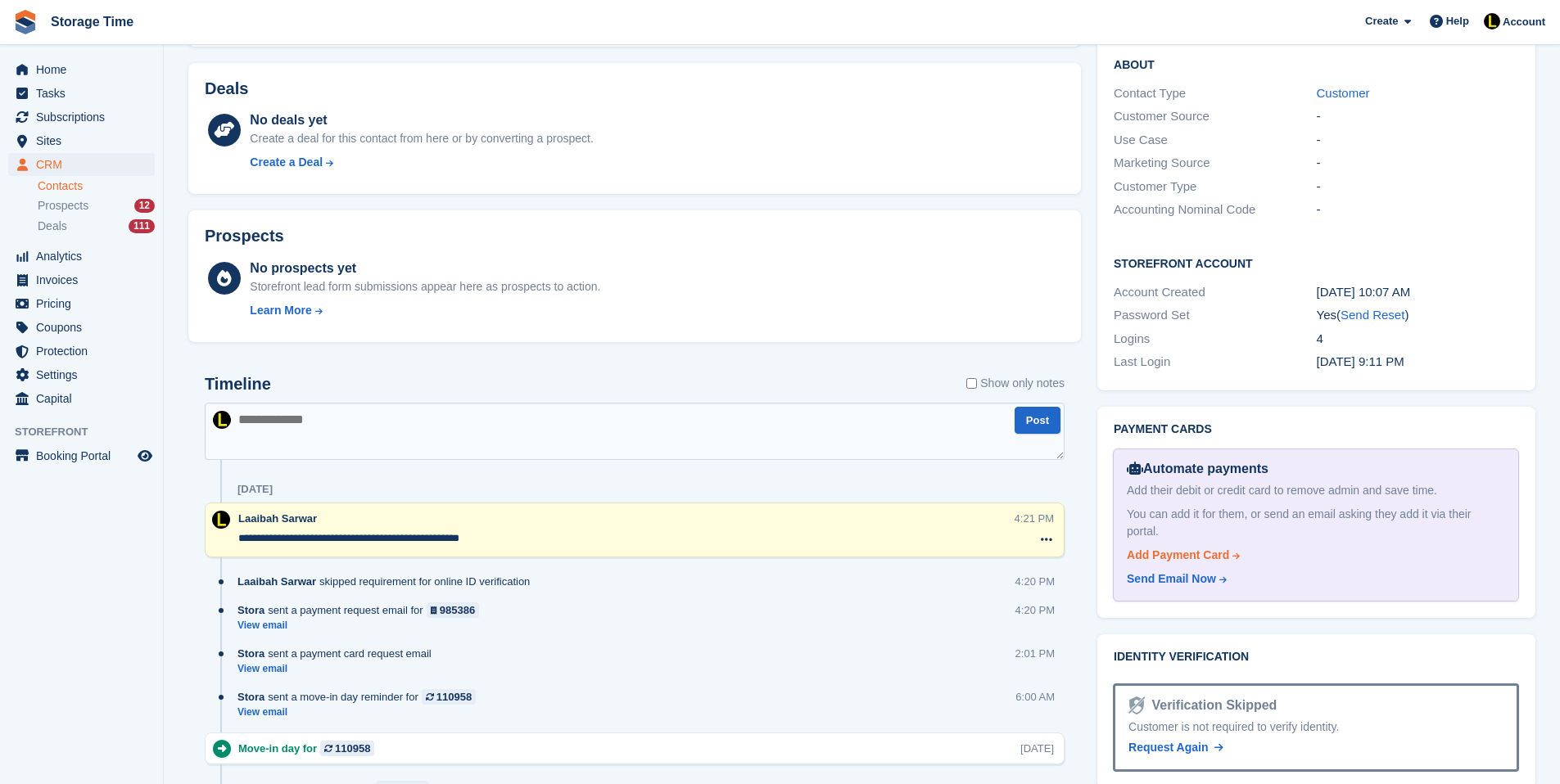
click at [1180, 547] on div "Add Payment Card" at bounding box center [1178, 555] width 102 height 17
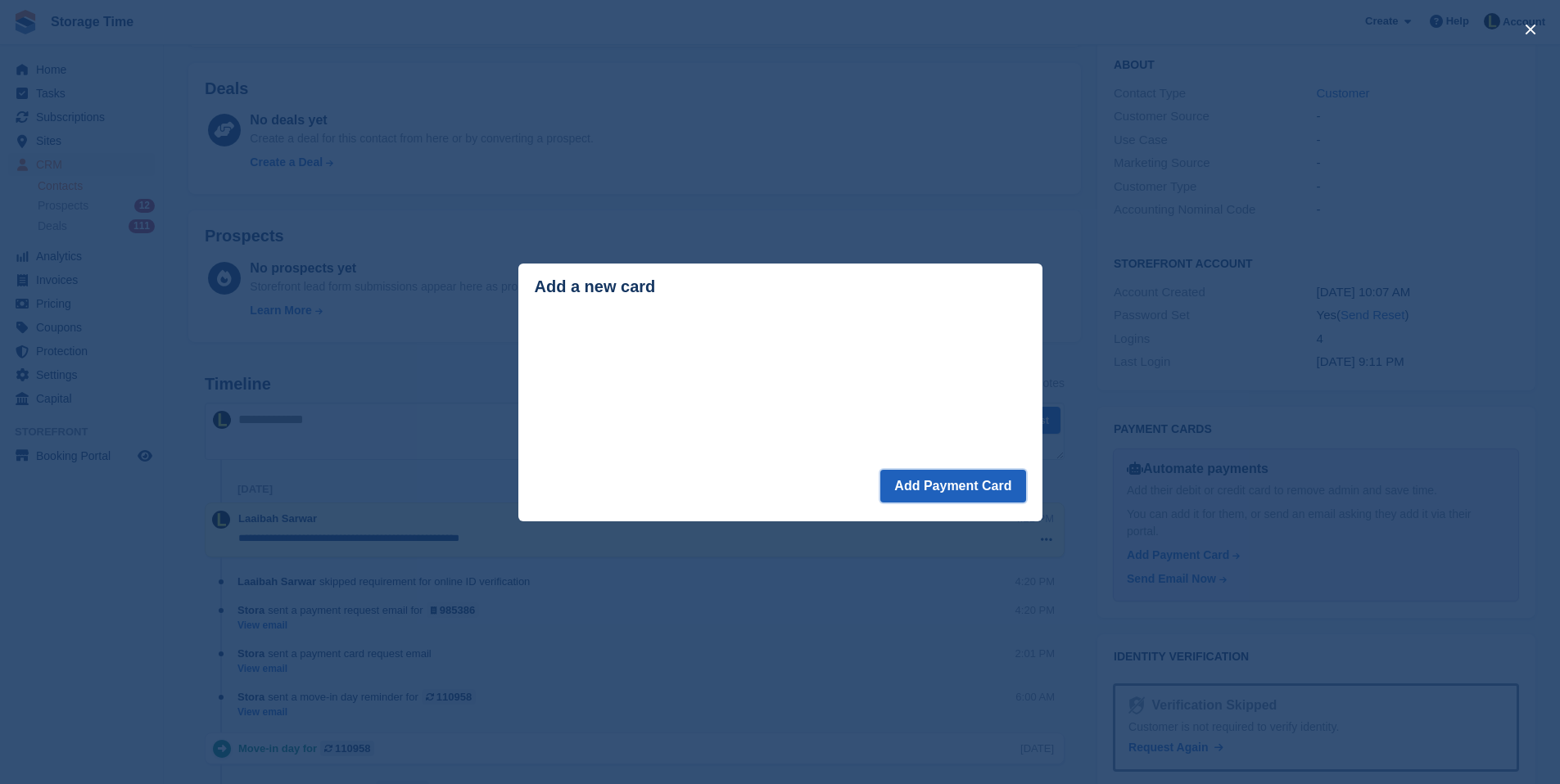
click at [914, 495] on button "Add Payment Card" at bounding box center [952, 486] width 145 height 33
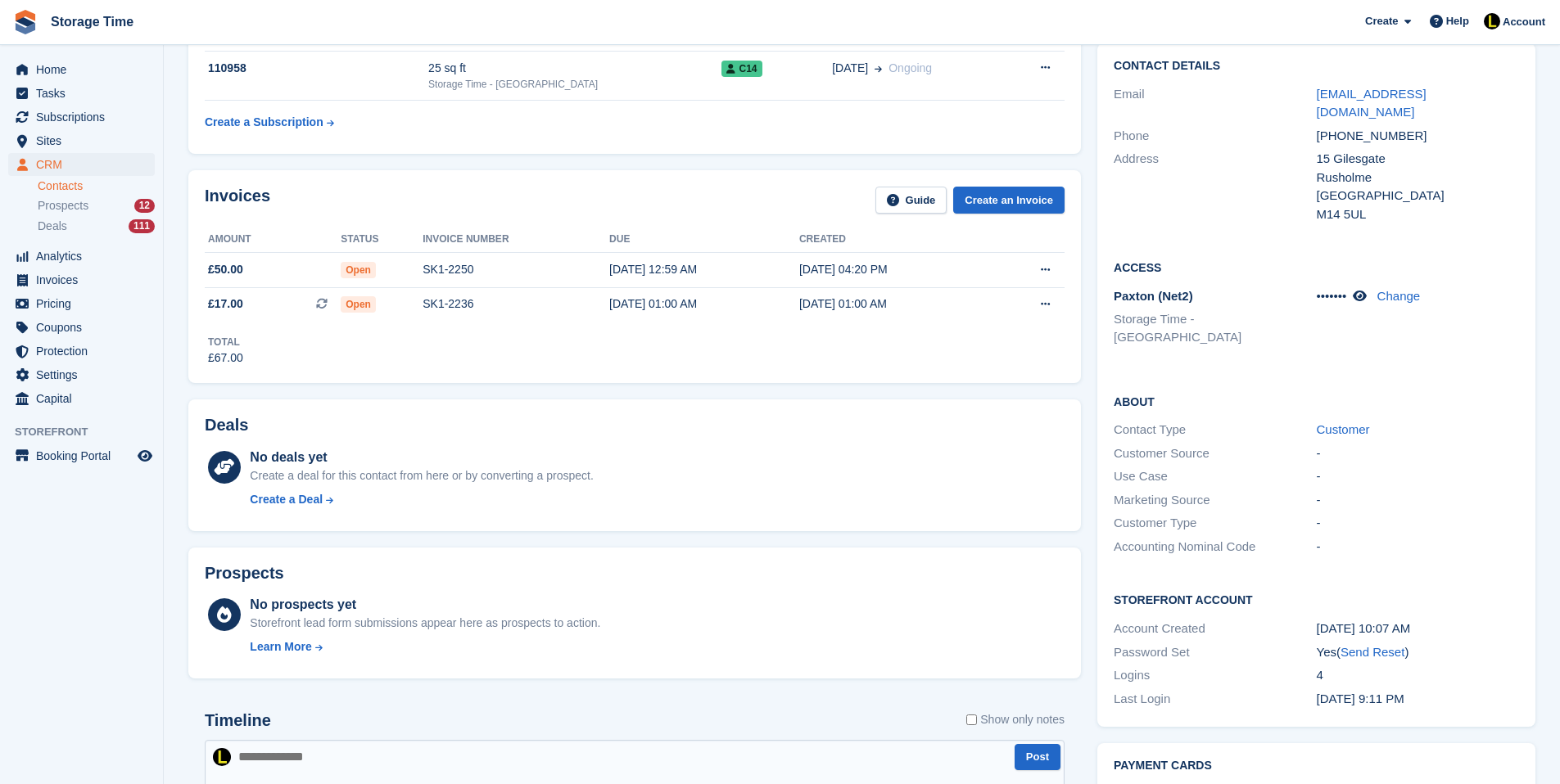
scroll to position [252, 0]
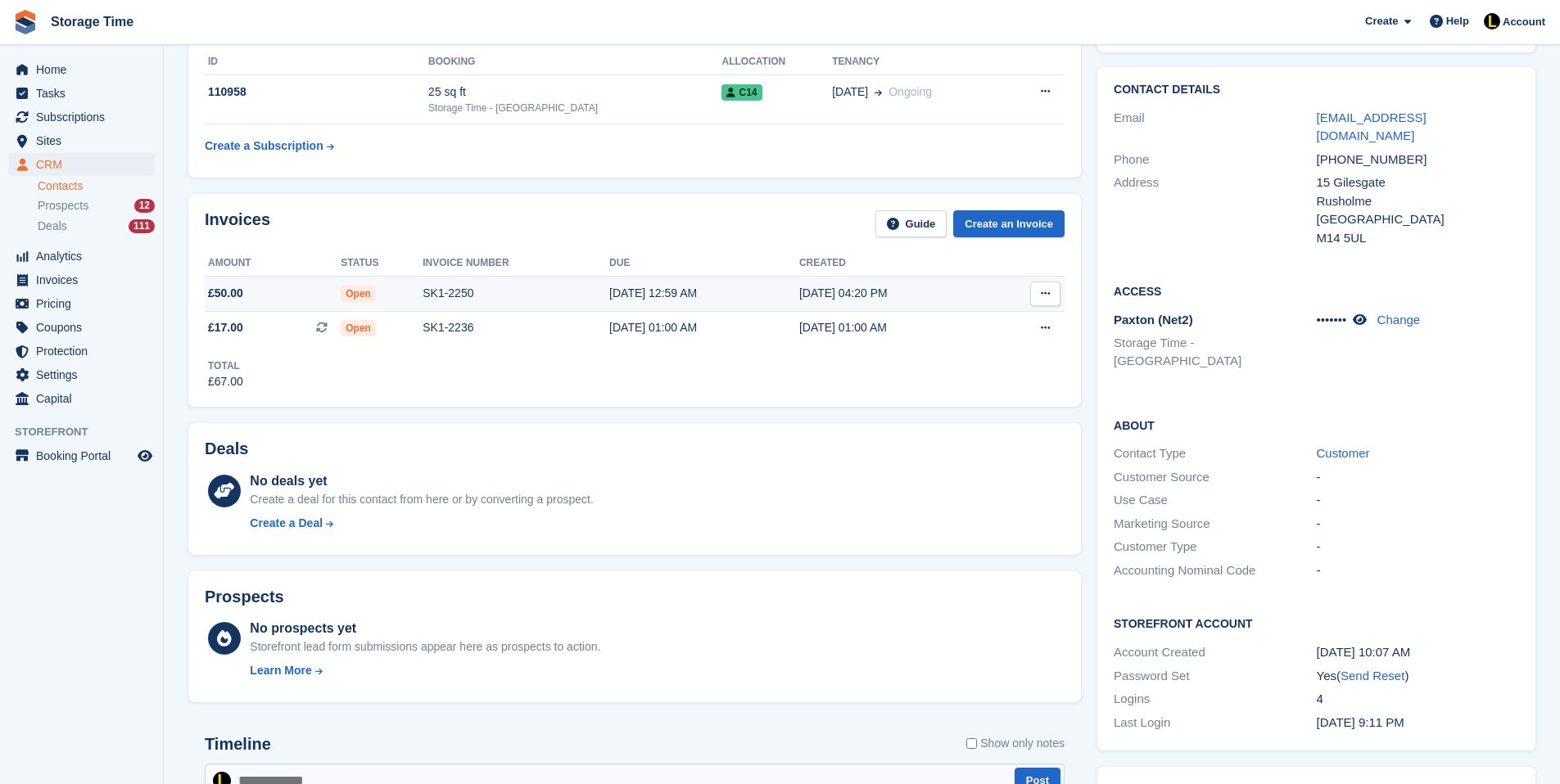
click at [457, 300] on div "SK1-2250" at bounding box center [515, 293] width 187 height 17
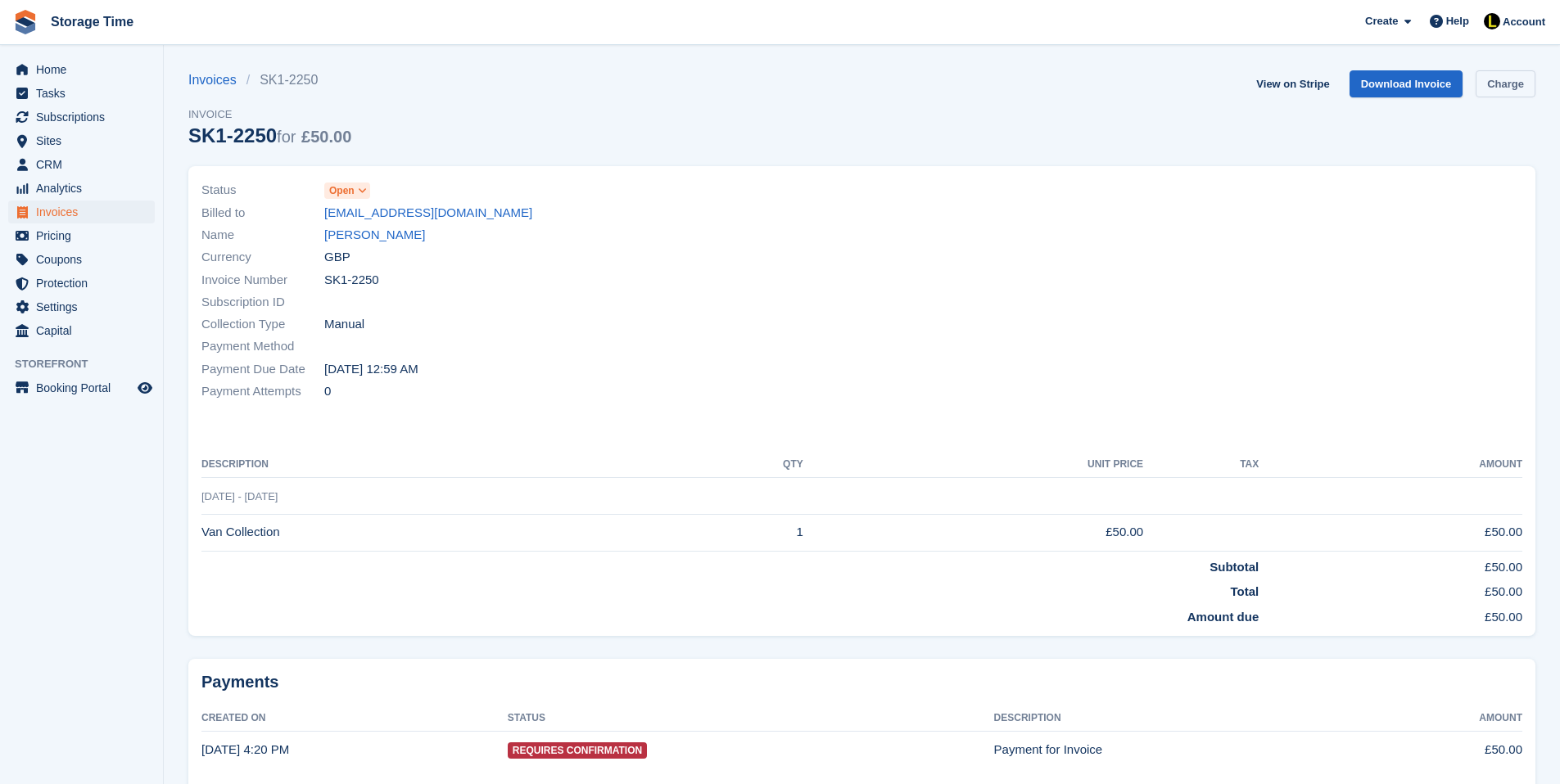
click at [1483, 92] on link "Charge" at bounding box center [1505, 83] width 60 height 27
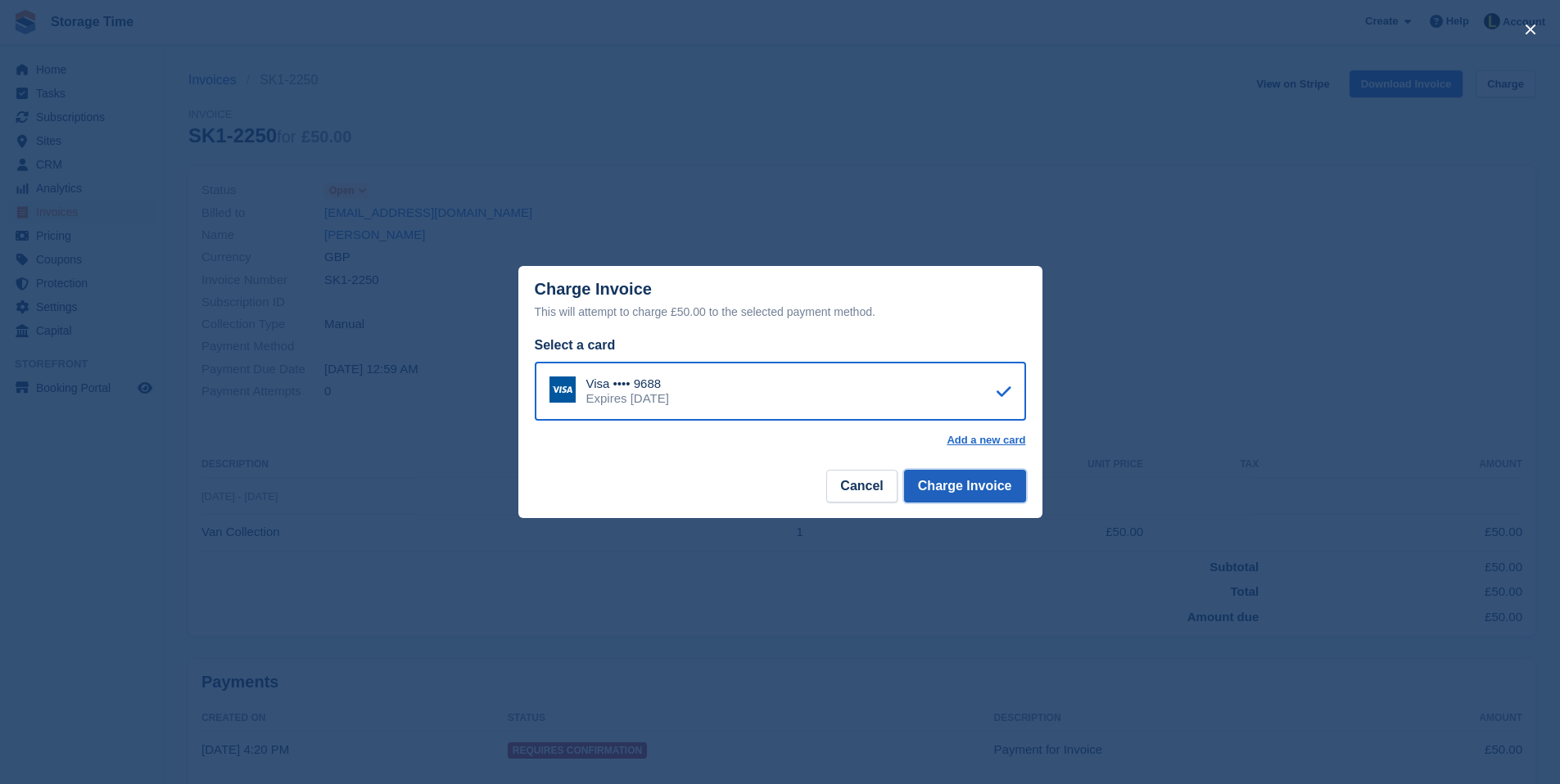
click at [960, 484] on button "Charge Invoice" at bounding box center [965, 486] width 122 height 33
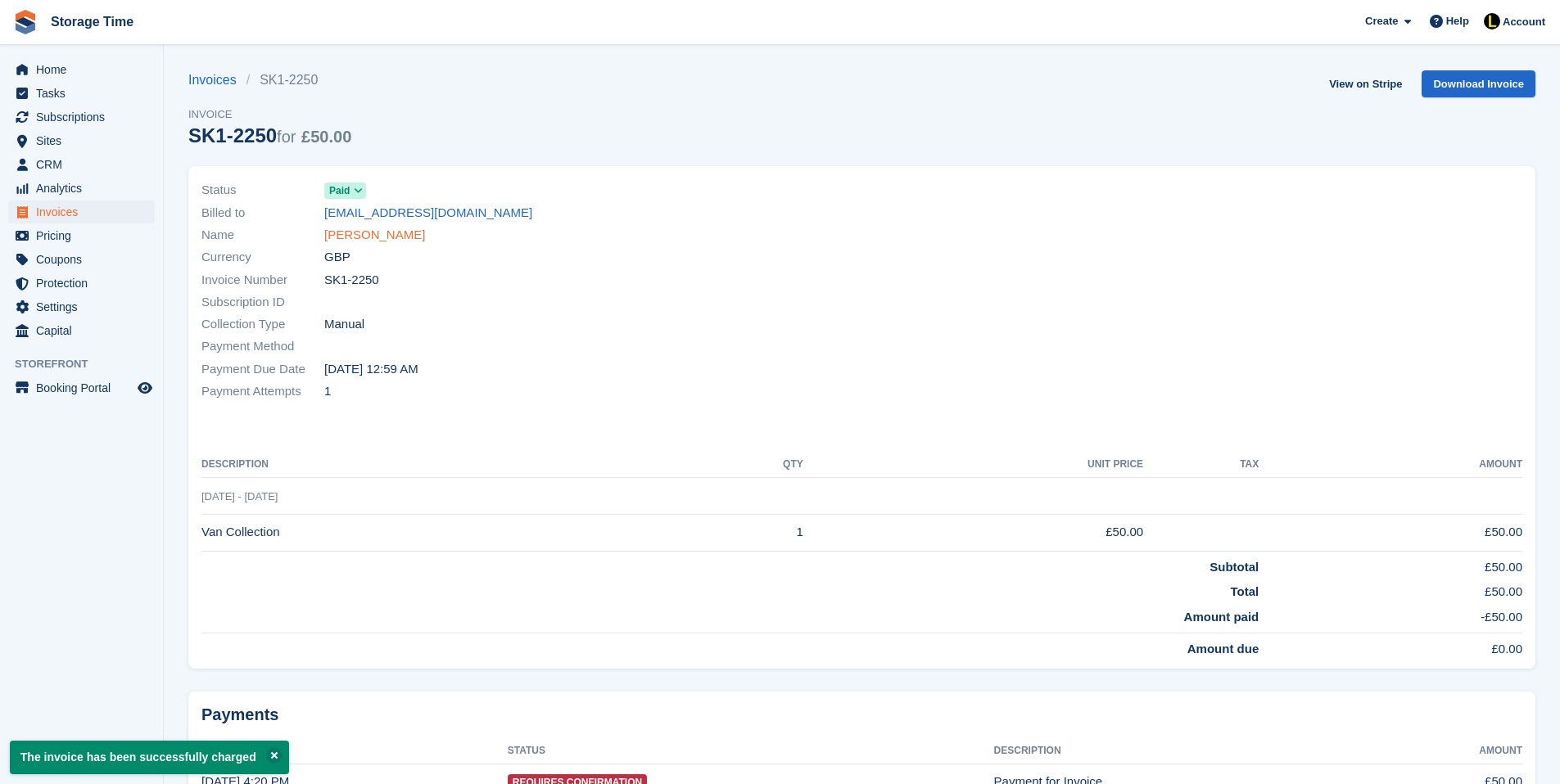
click at [370, 238] on link "[PERSON_NAME]" at bounding box center [374, 235] width 101 height 19
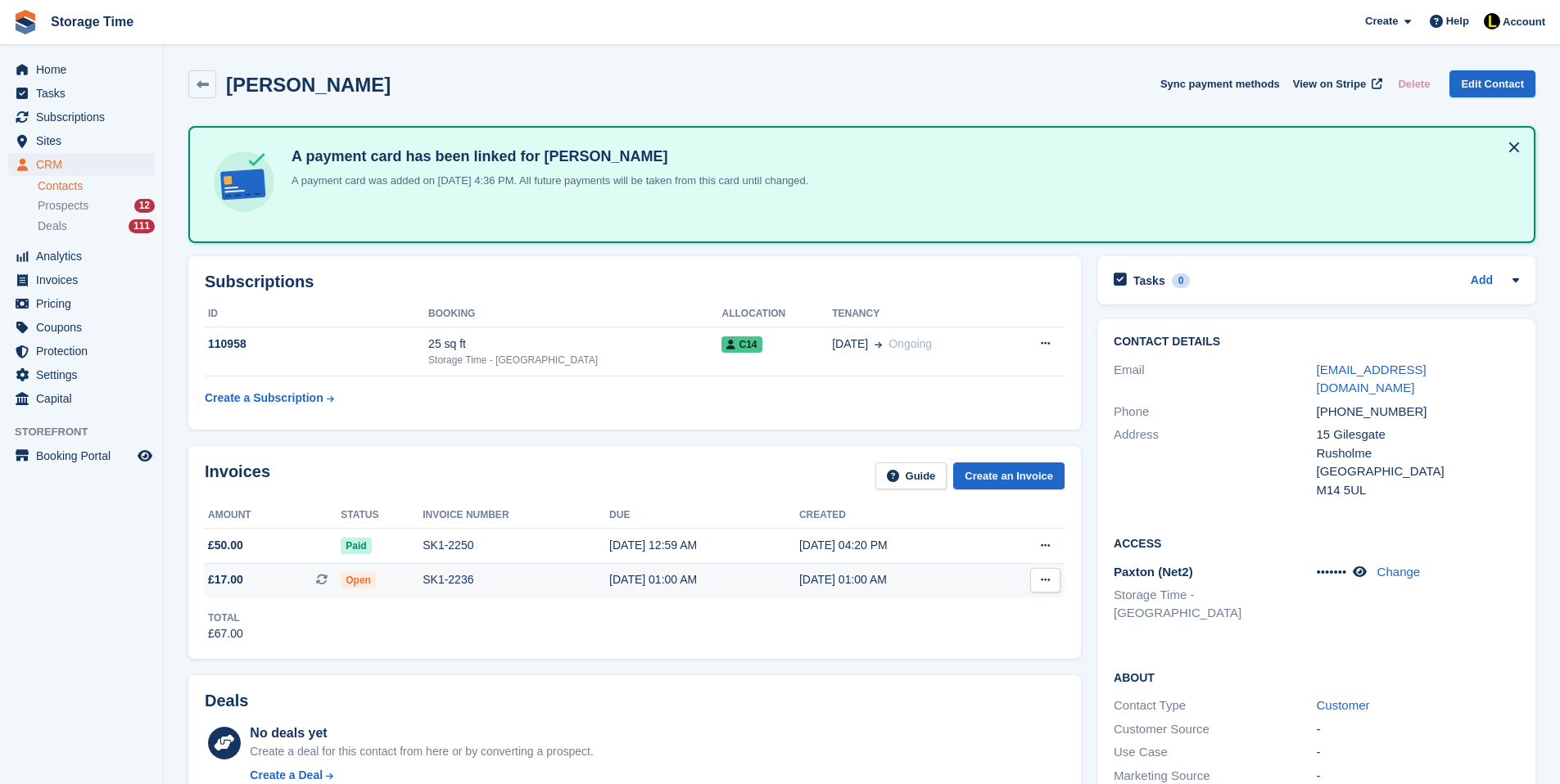
click at [432, 589] on div "SK1-2236" at bounding box center [515, 579] width 187 height 17
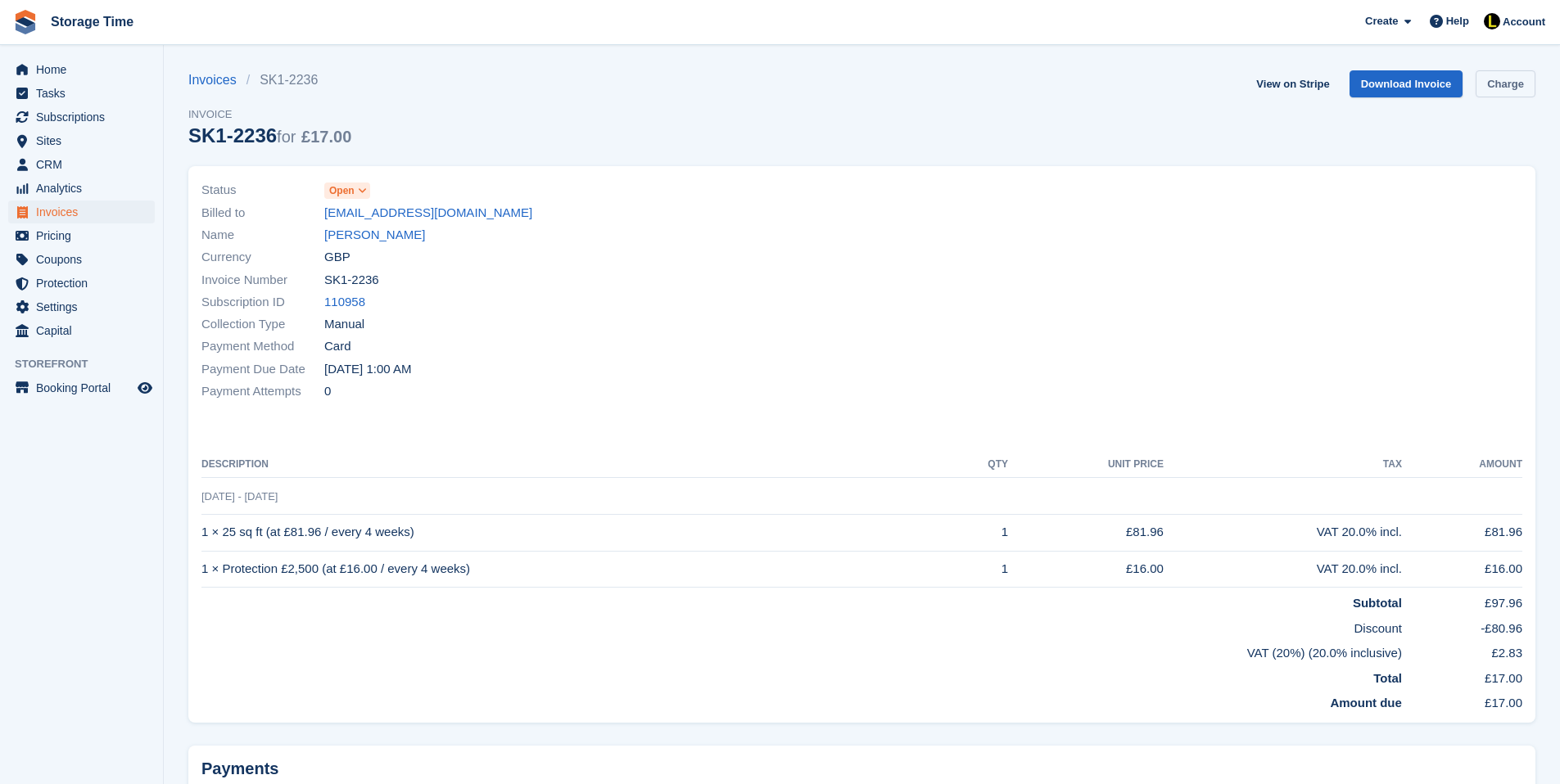
click at [1519, 81] on link "Charge" at bounding box center [1505, 83] width 60 height 27
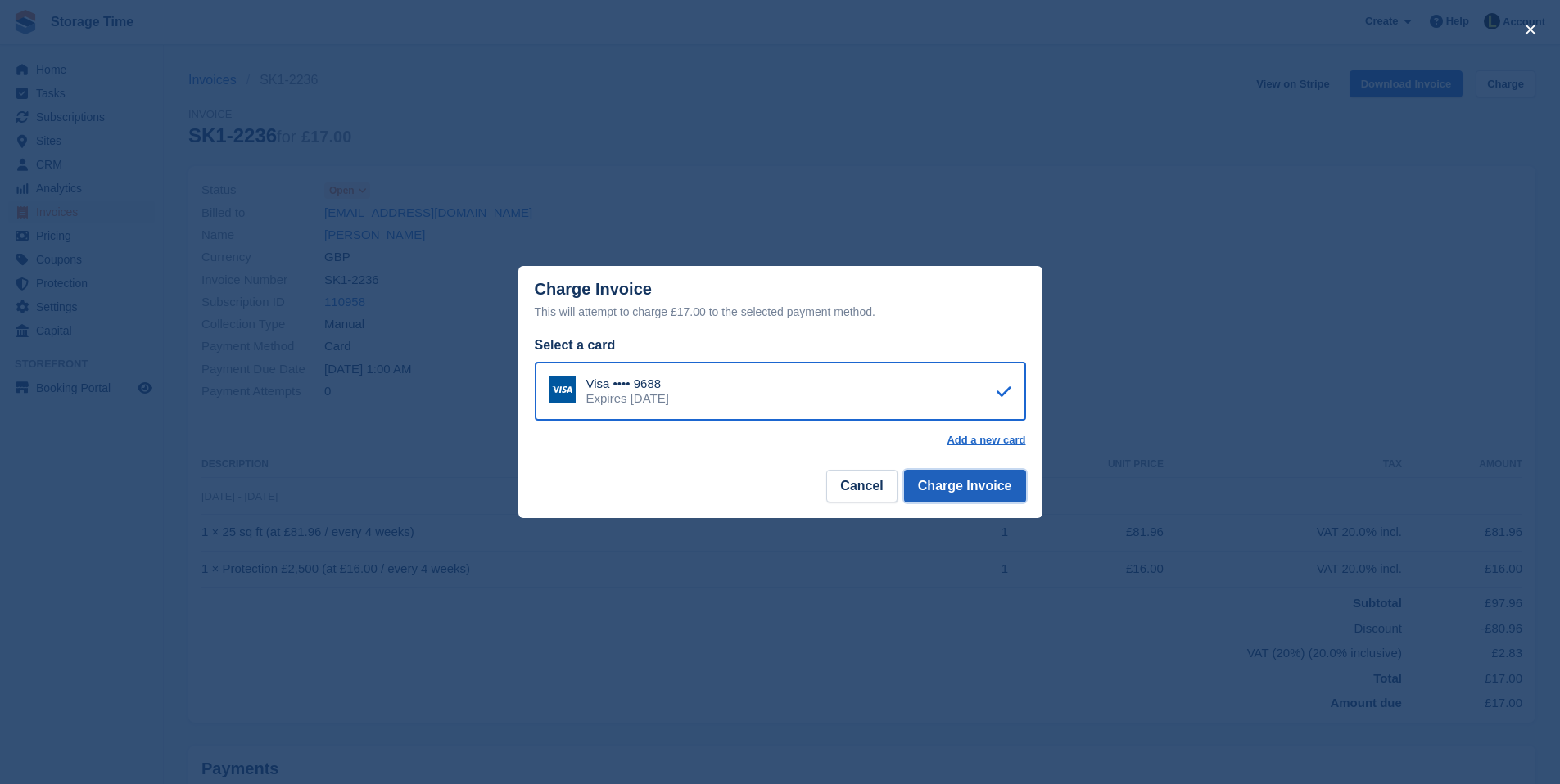
click at [967, 492] on button "Charge Invoice" at bounding box center [965, 486] width 122 height 33
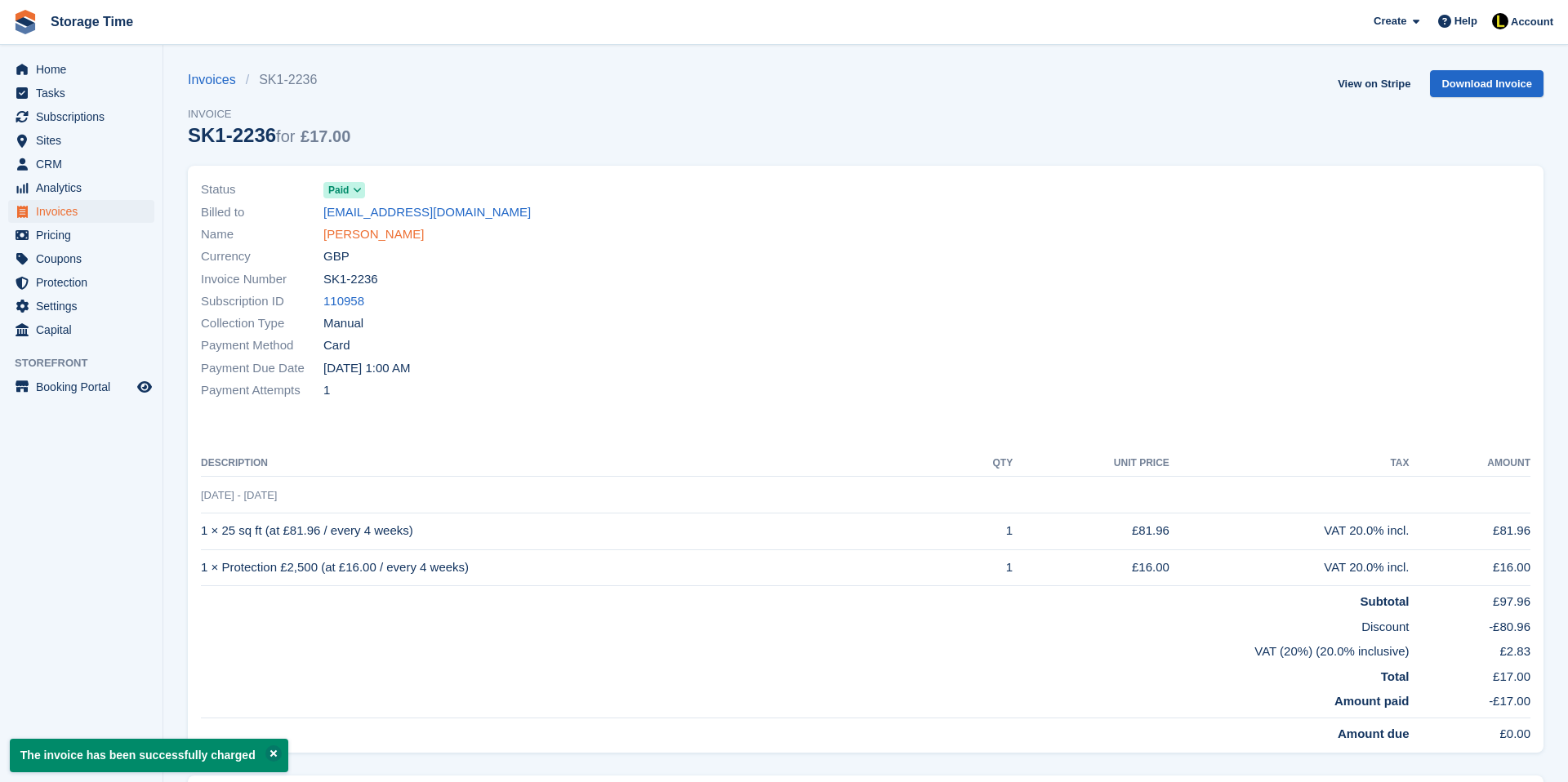
click at [370, 236] on link "[PERSON_NAME]" at bounding box center [373, 234] width 101 height 19
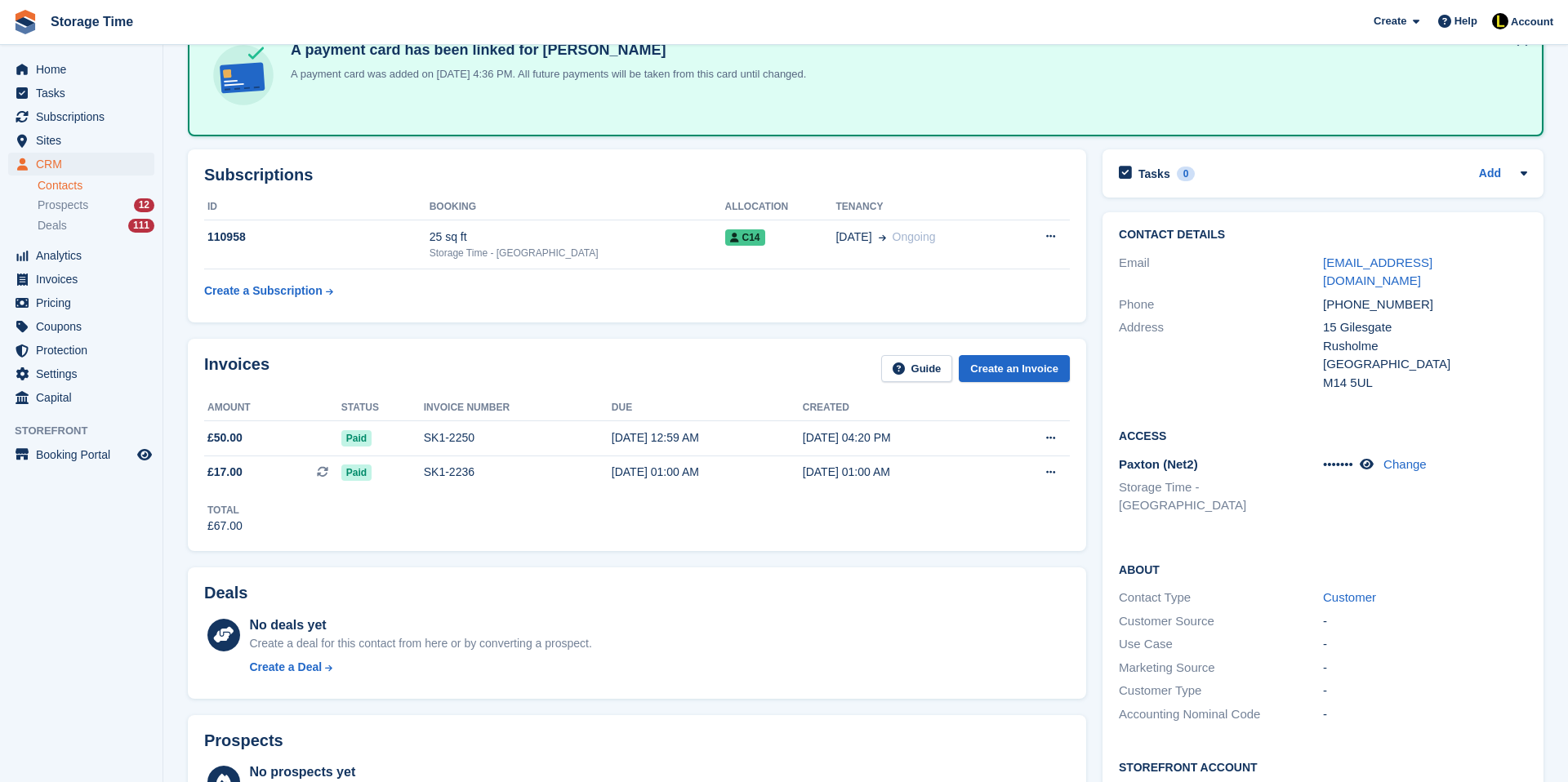
scroll to position [98, 0]
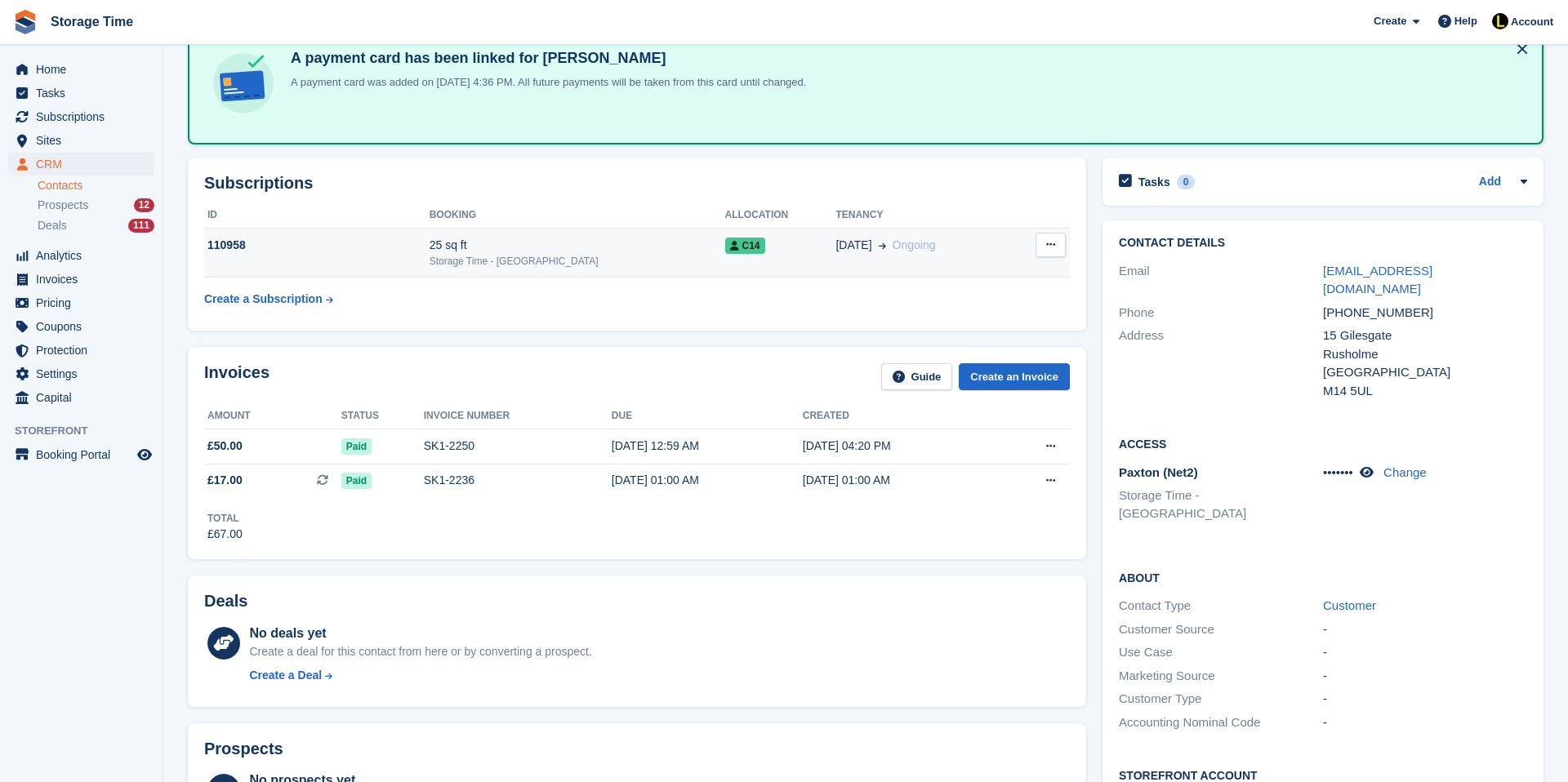
click at [896, 254] on td "03 Oct Ongoing" at bounding box center [923, 252] width 174 height 50
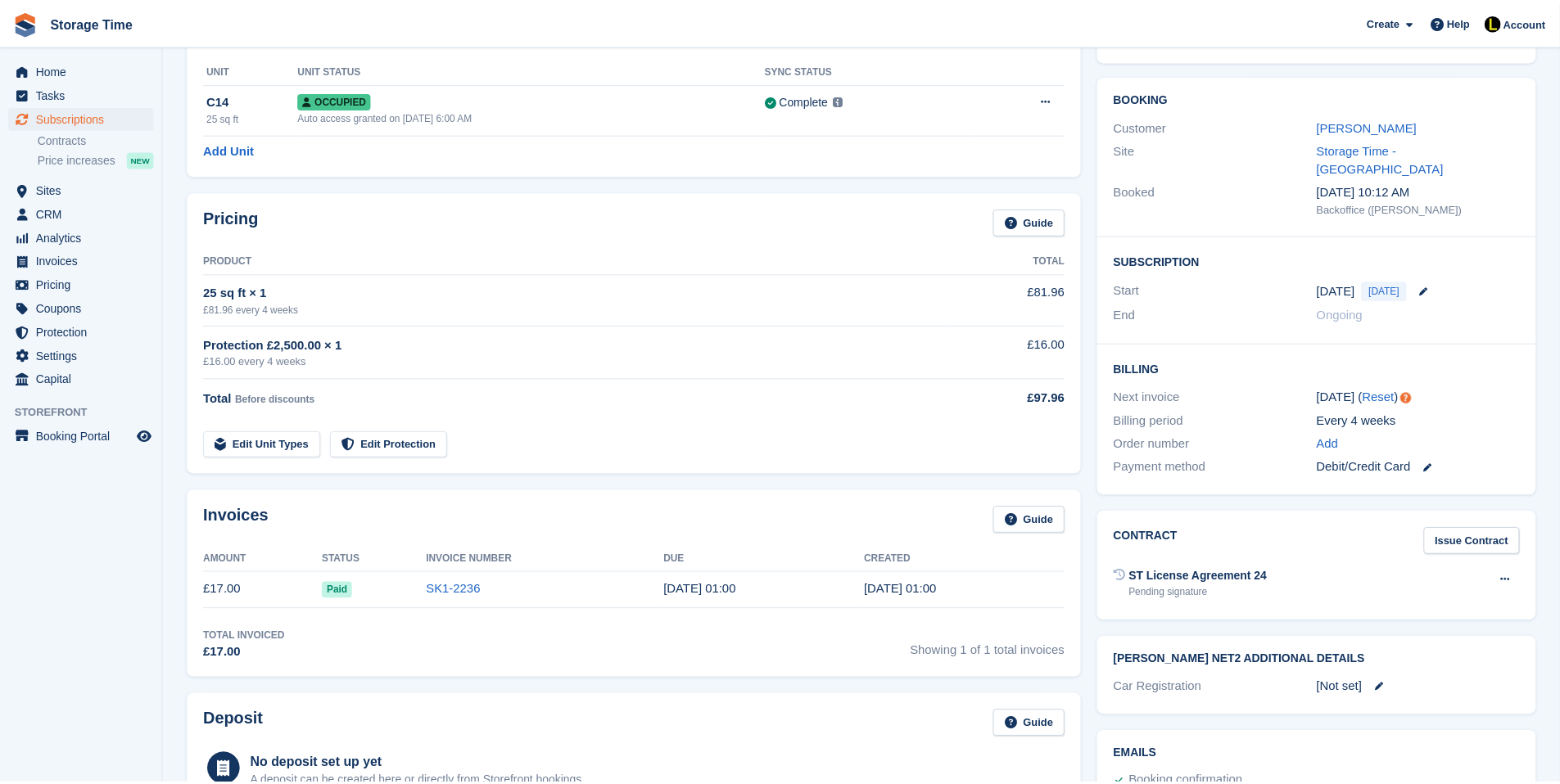
scroll to position [165, 0]
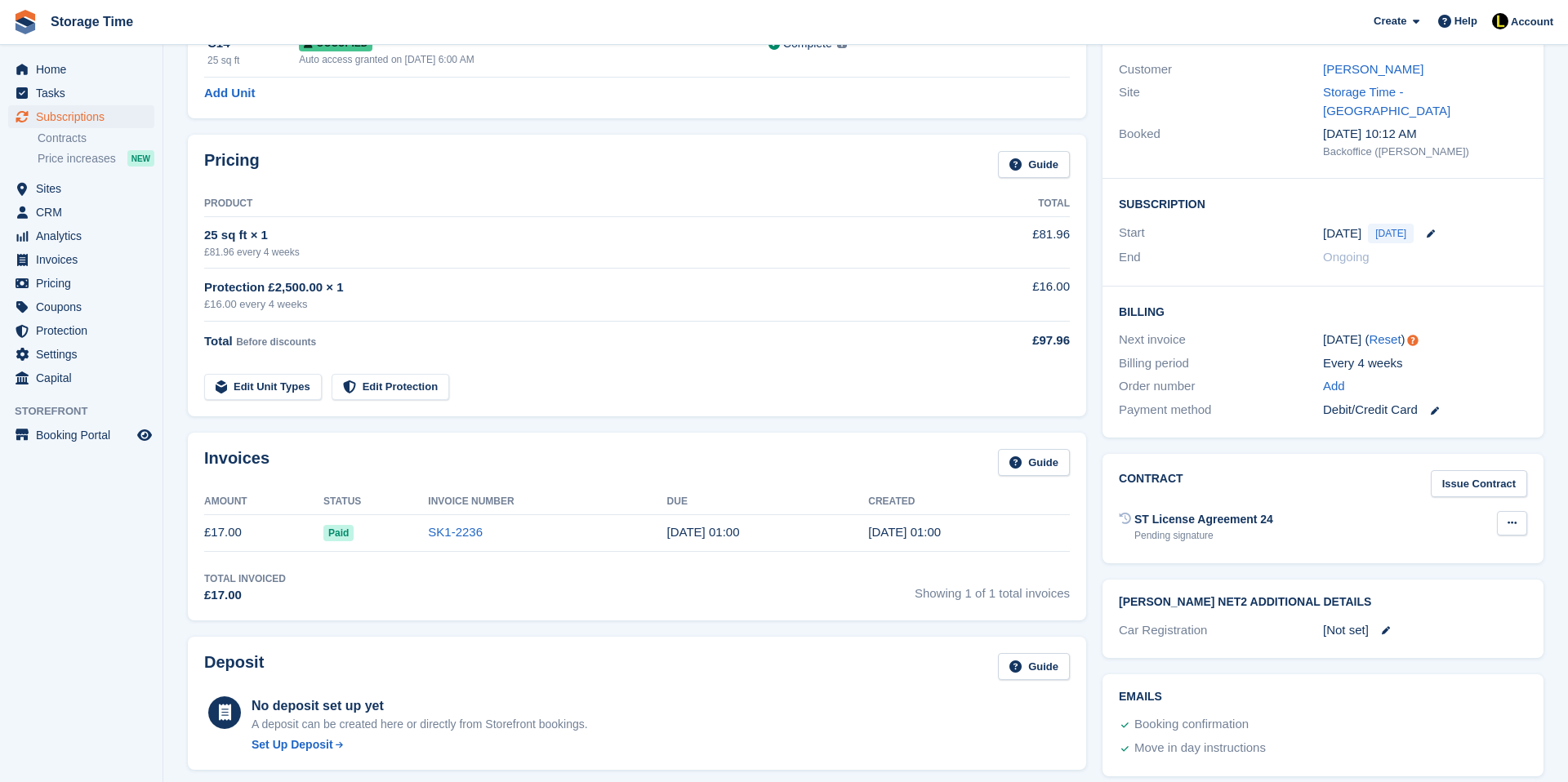
click at [1505, 512] on button at bounding box center [1512, 524] width 30 height 25
click at [1437, 566] on p "Send contract" at bounding box center [1436, 576] width 142 height 21
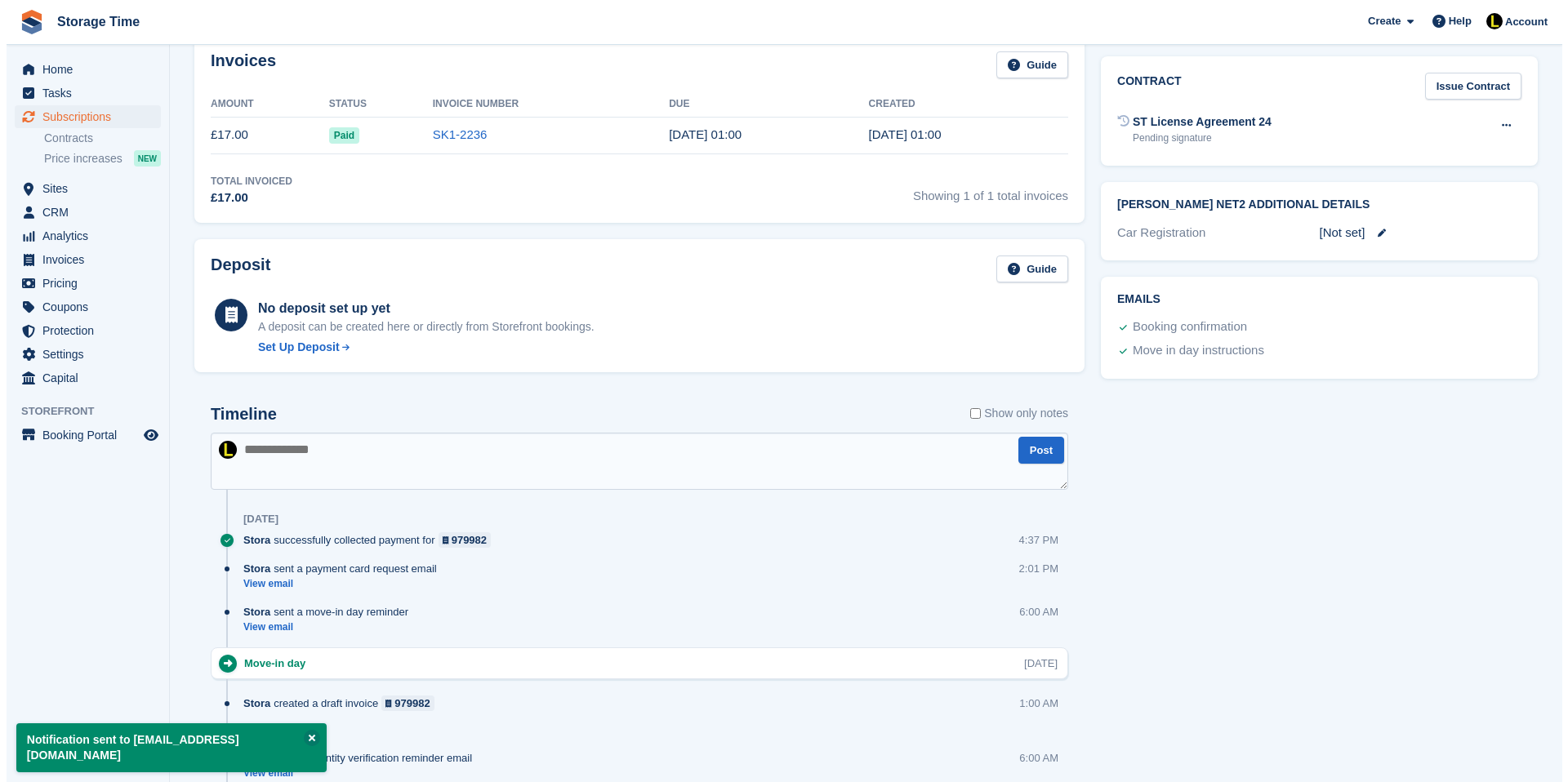
scroll to position [622, 0]
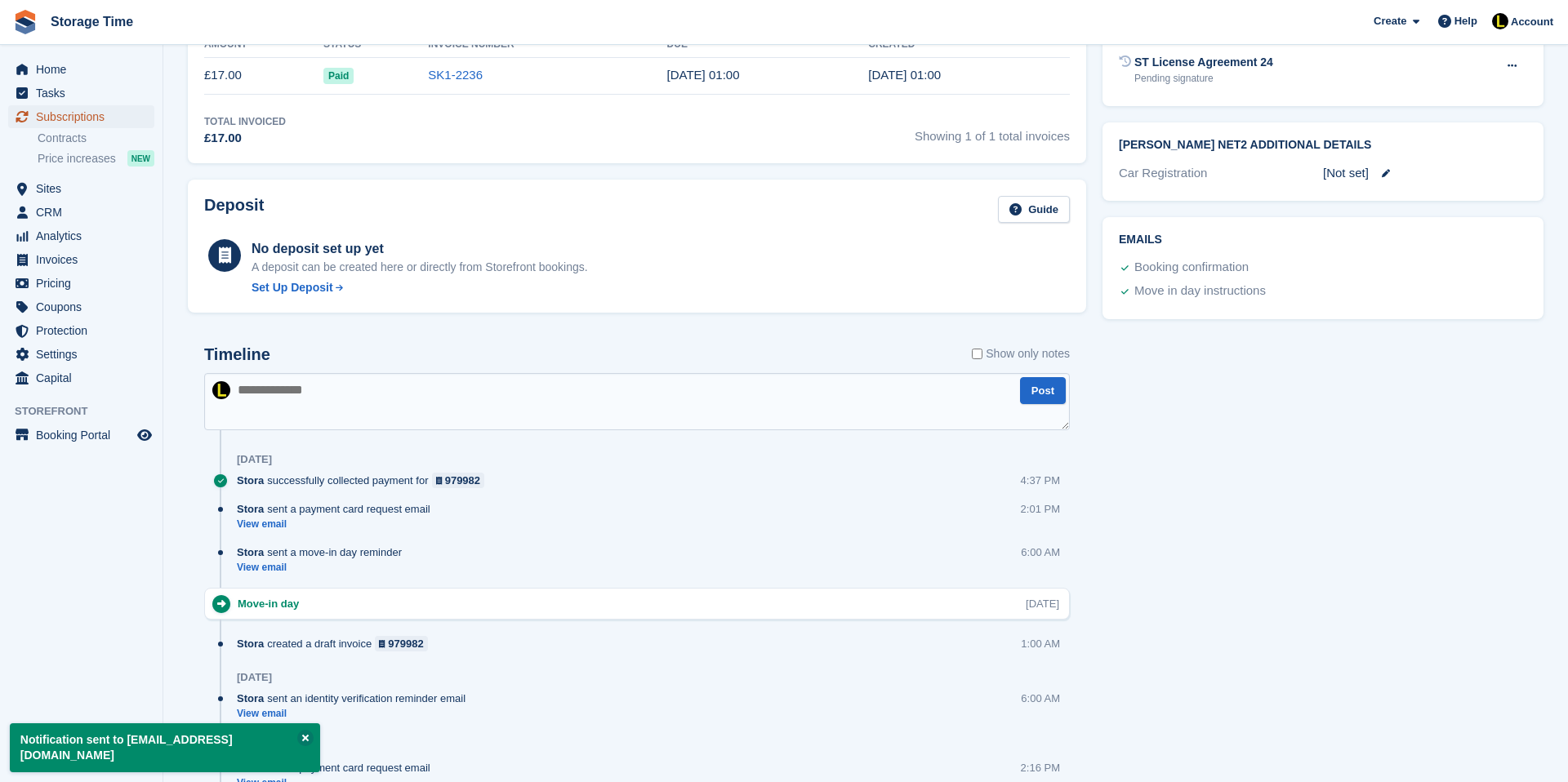
click at [120, 115] on span "Subscriptions" at bounding box center [85, 117] width 98 height 23
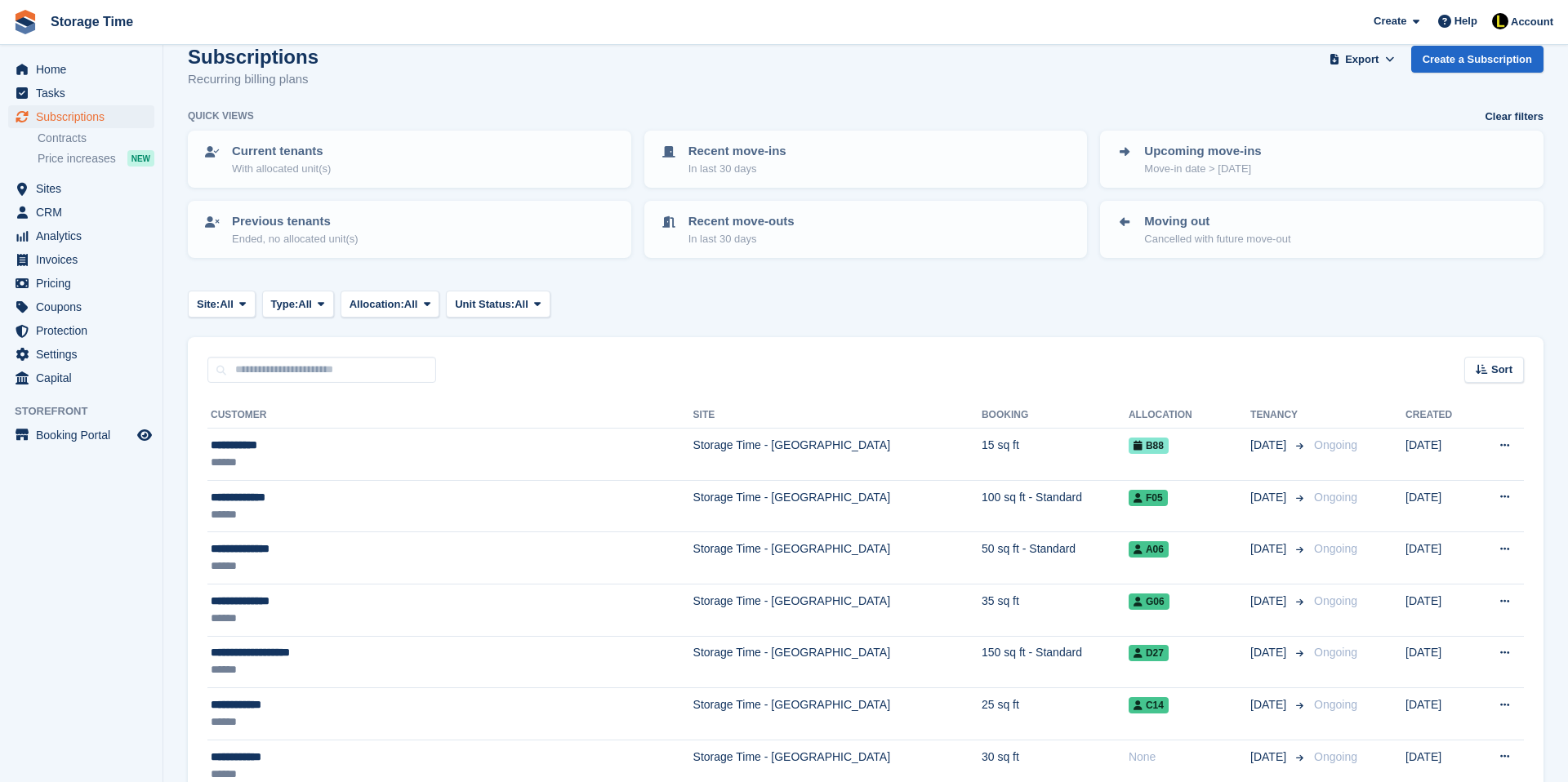
scroll to position [33, 0]
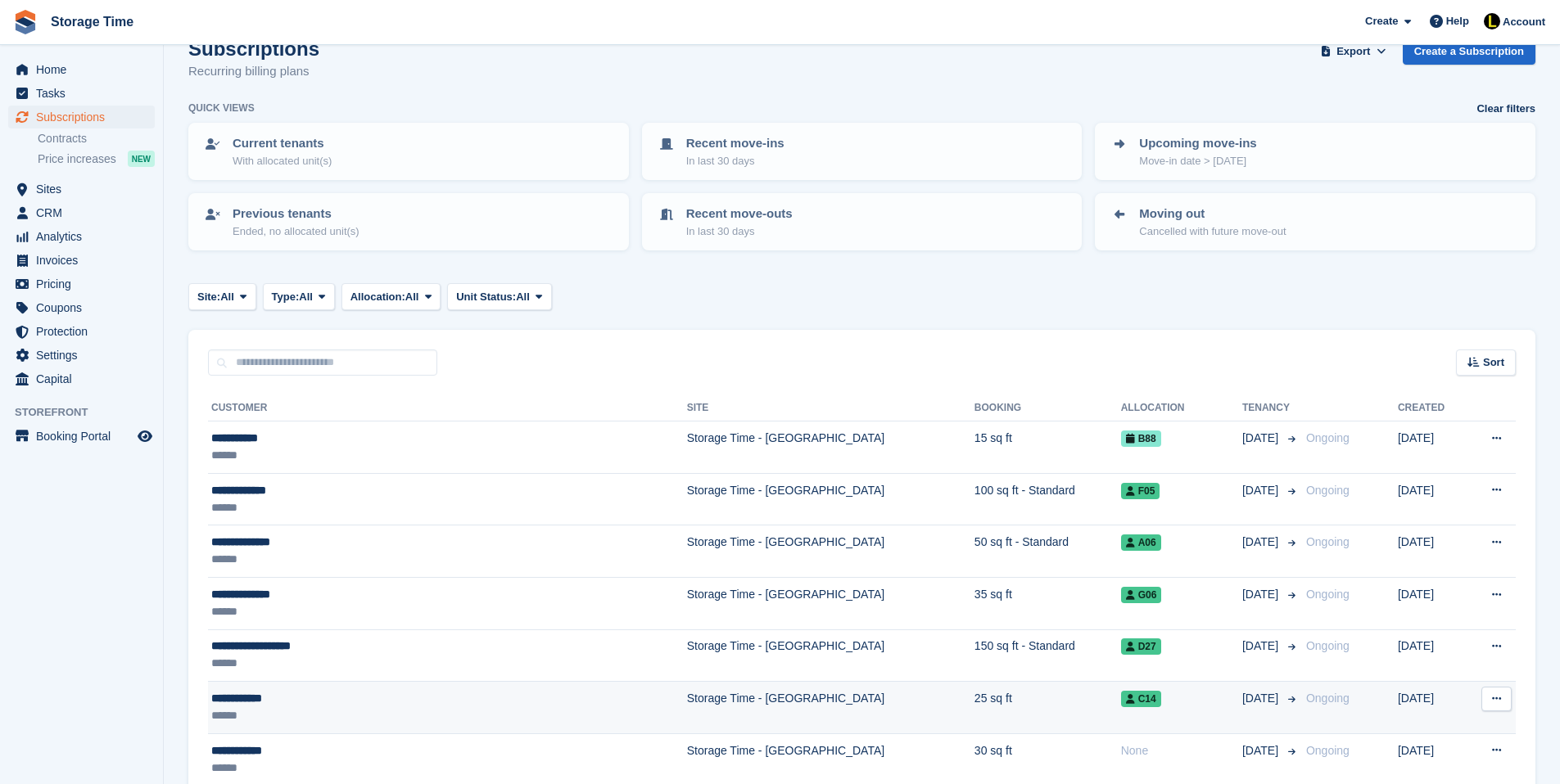
click at [348, 695] on div "**********" at bounding box center [374, 698] width 326 height 17
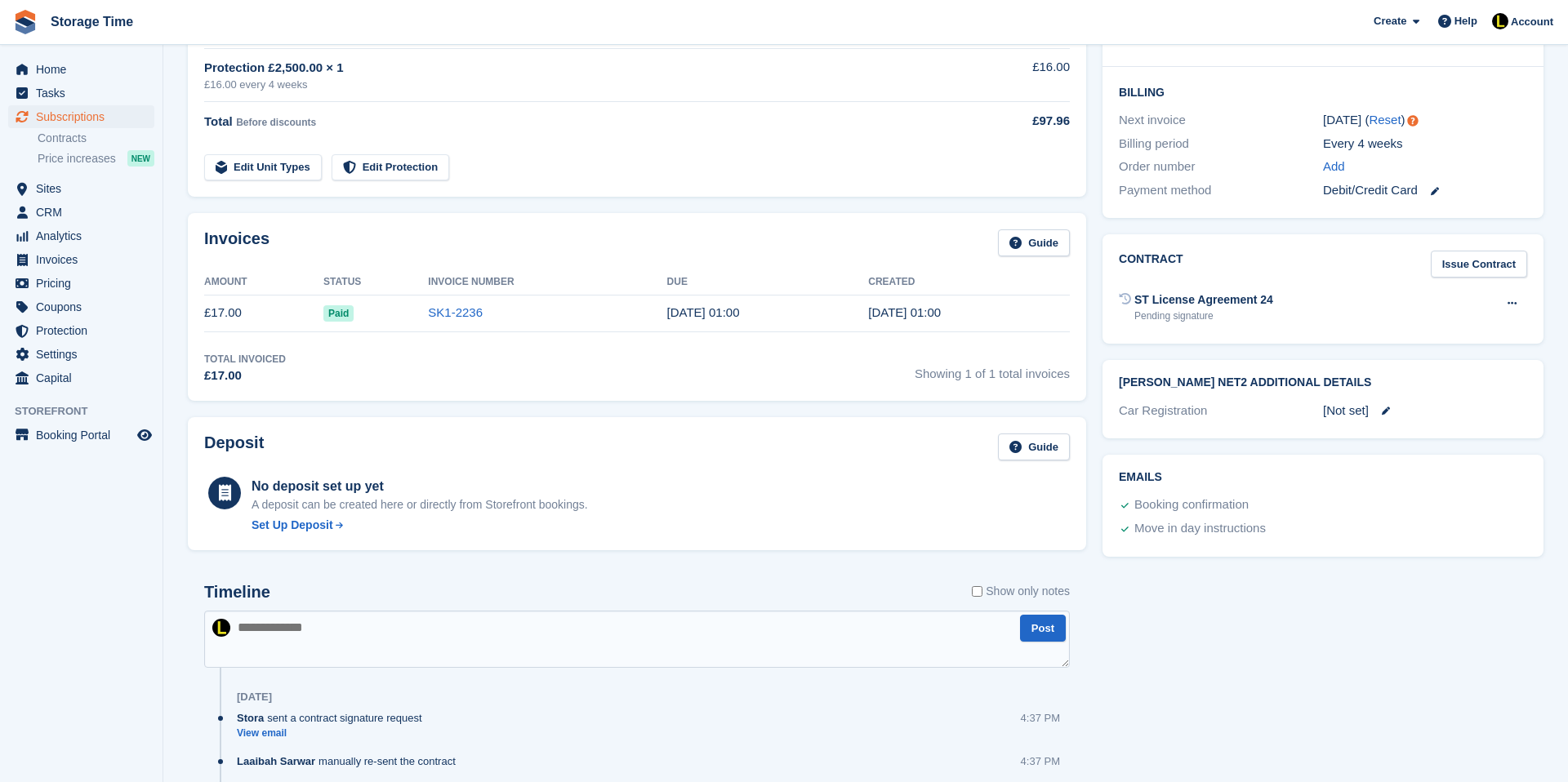
scroll to position [392, 0]
